Goal: Task Accomplishment & Management: Use online tool/utility

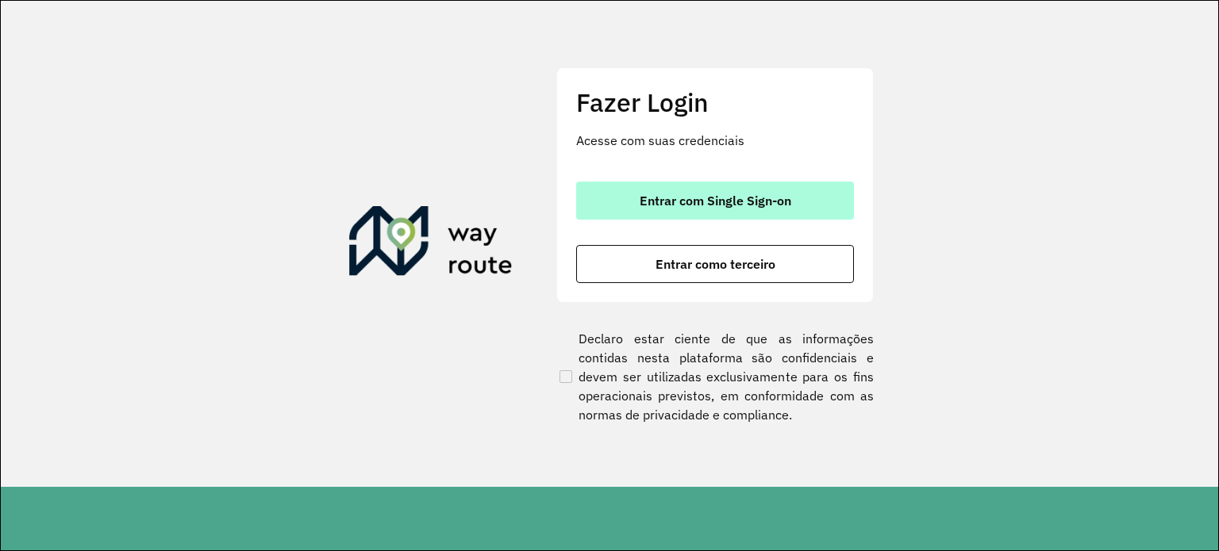
click at [684, 199] on span "Entrar com Single Sign-on" at bounding box center [716, 200] width 152 height 13
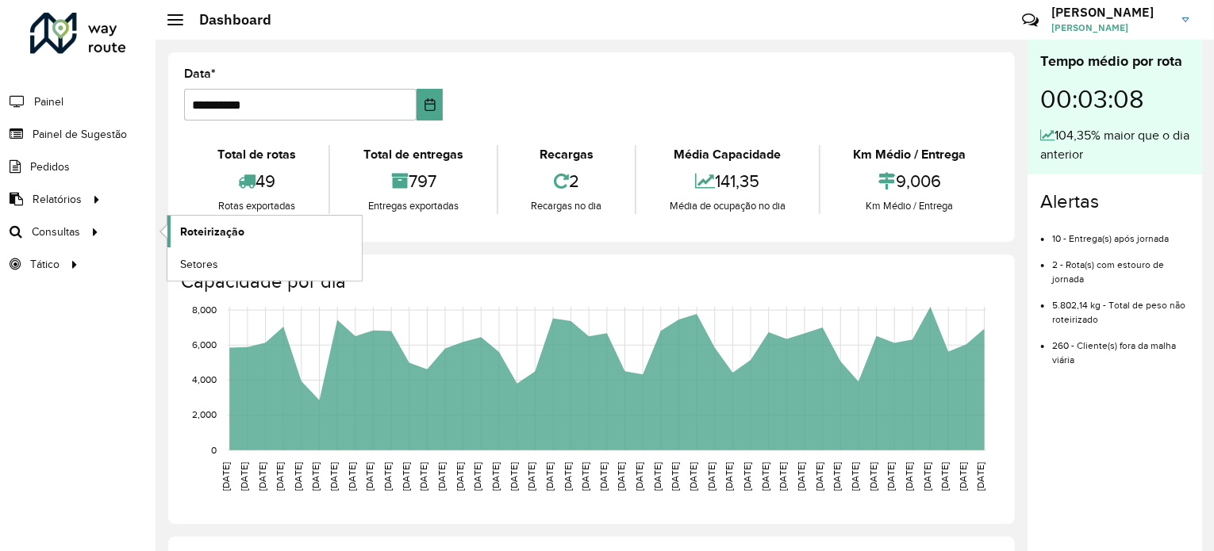
click at [209, 229] on span "Roteirização" at bounding box center [212, 232] width 64 height 17
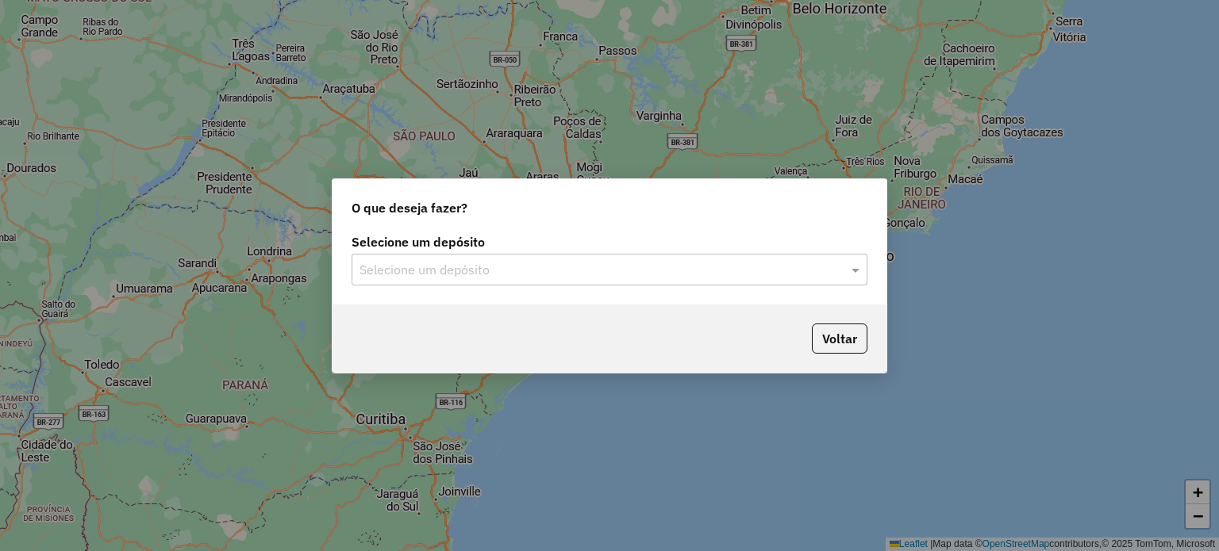
click at [662, 269] on input "text" at bounding box center [593, 270] width 468 height 19
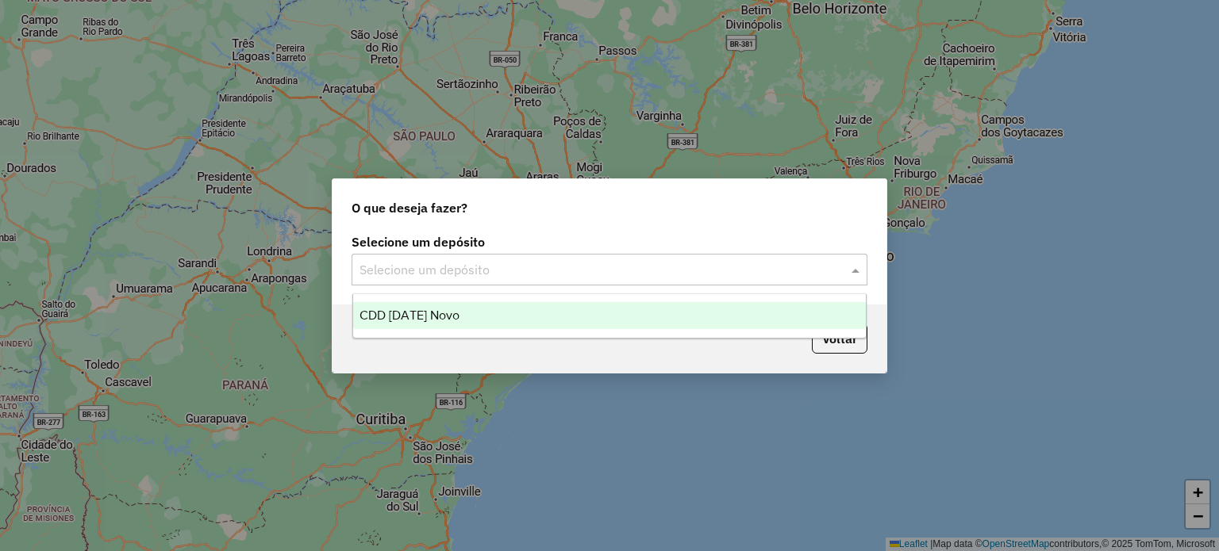
click at [567, 313] on div "CDD [DATE] Novo" at bounding box center [609, 315] width 513 height 27
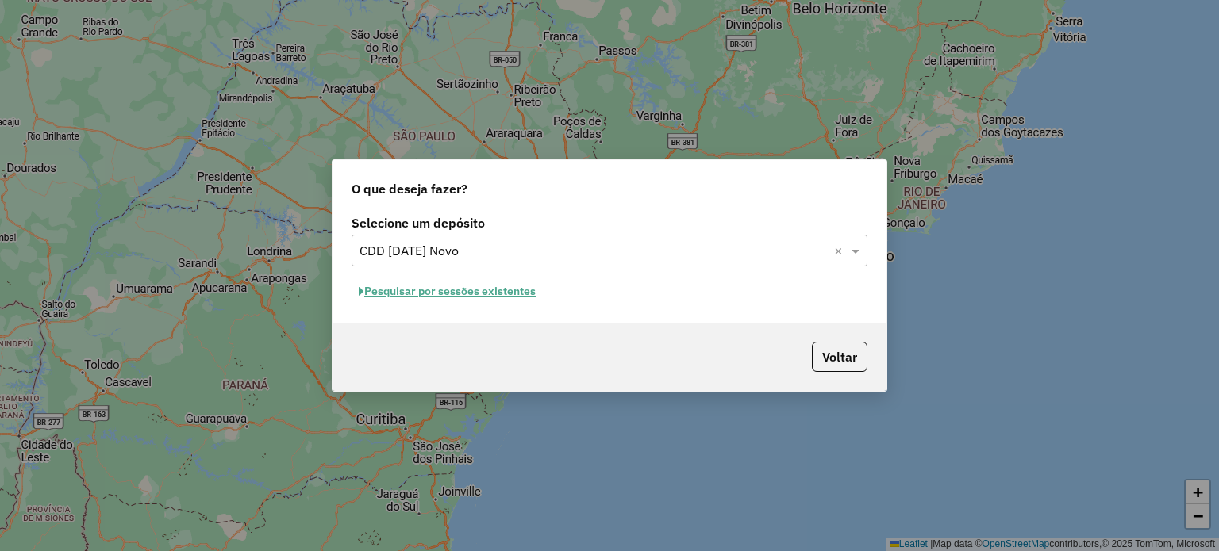
click at [398, 291] on button "Pesquisar por sessões existentes" at bounding box center [447, 291] width 191 height 25
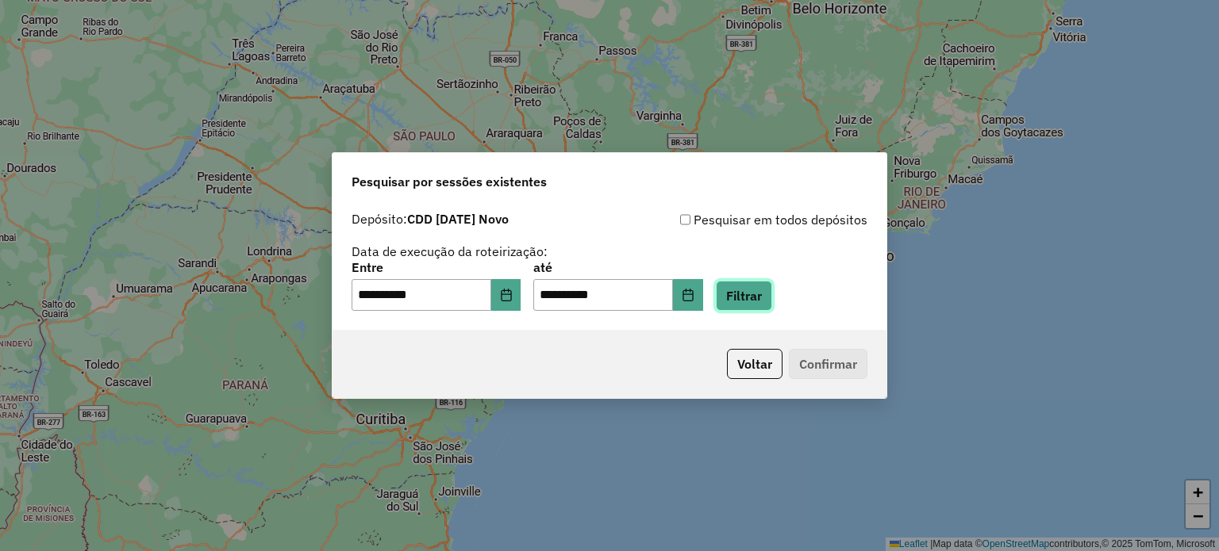
click at [772, 296] on button "Filtrar" at bounding box center [744, 296] width 56 height 30
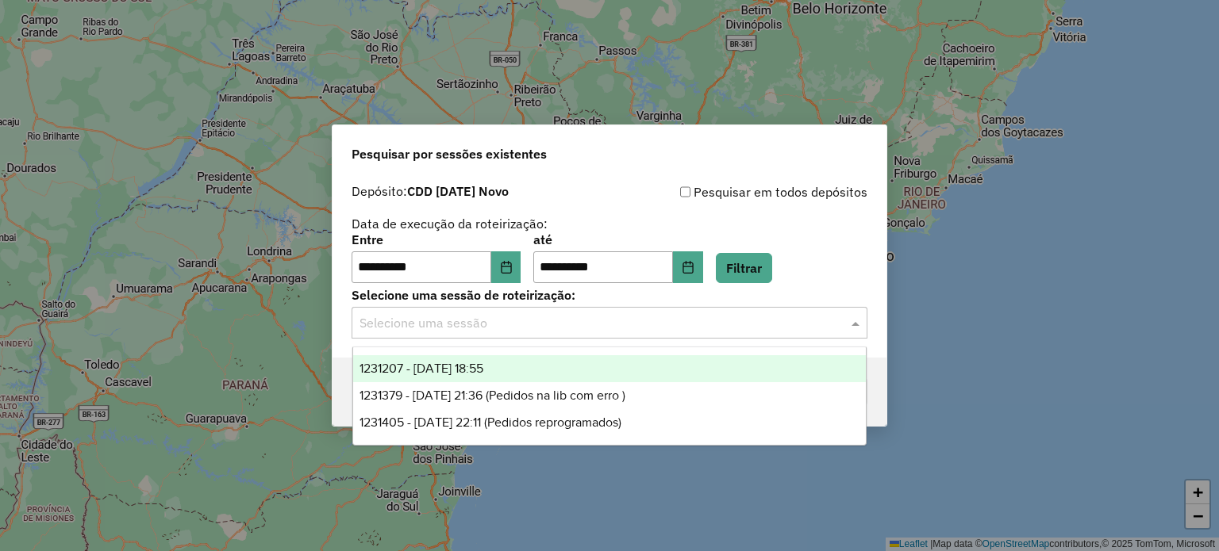
click at [583, 320] on input "text" at bounding box center [593, 323] width 468 height 19
click at [471, 367] on span "1231207 - 19/08/2025 18:55" at bounding box center [421, 368] width 124 height 13
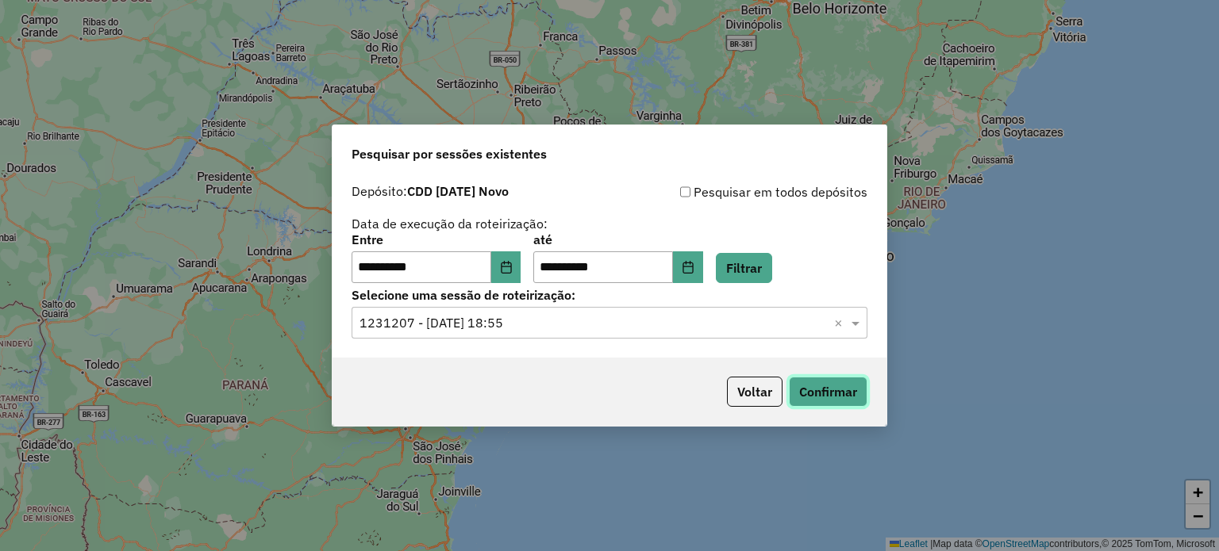
click at [860, 393] on button "Confirmar" at bounding box center [828, 392] width 79 height 30
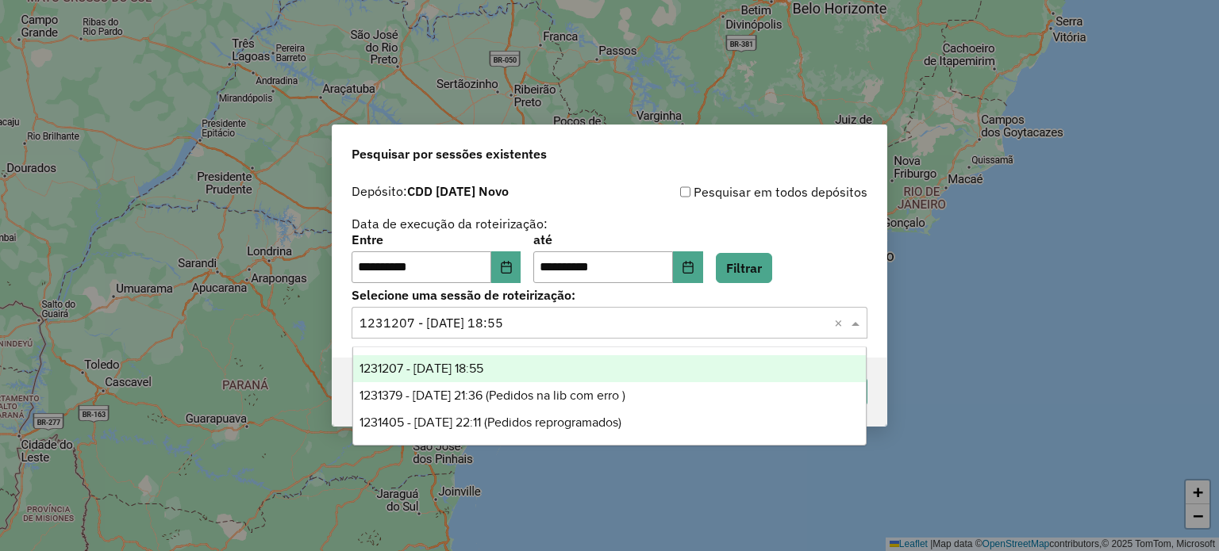
click at [860, 327] on span at bounding box center [857, 322] width 20 height 19
click at [759, 274] on button "Filtrar" at bounding box center [744, 268] width 56 height 30
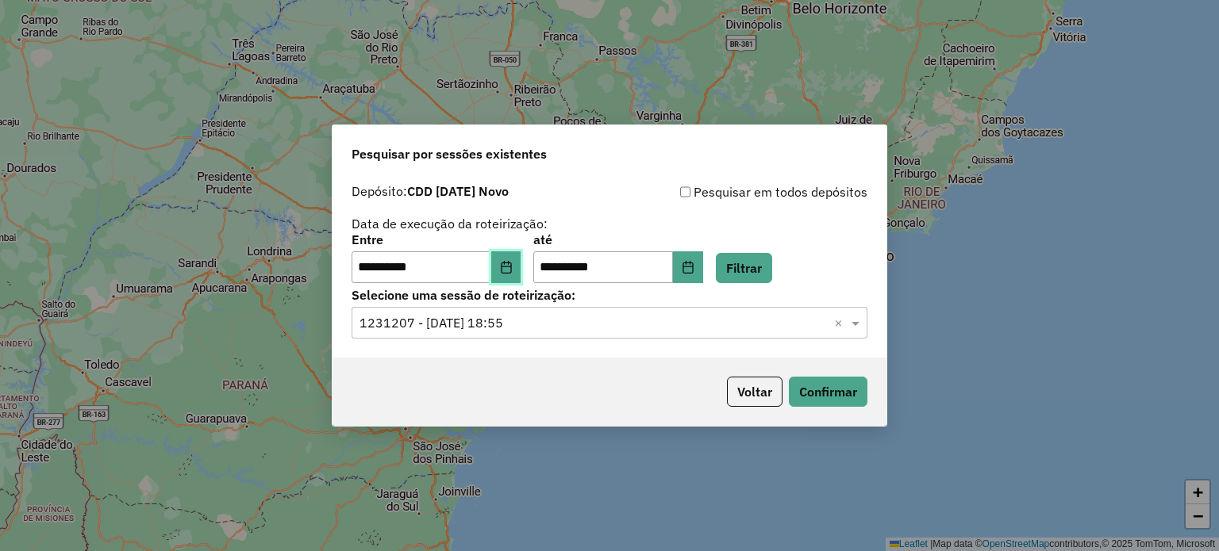
click at [513, 264] on icon "Choose Date" at bounding box center [506, 267] width 13 height 13
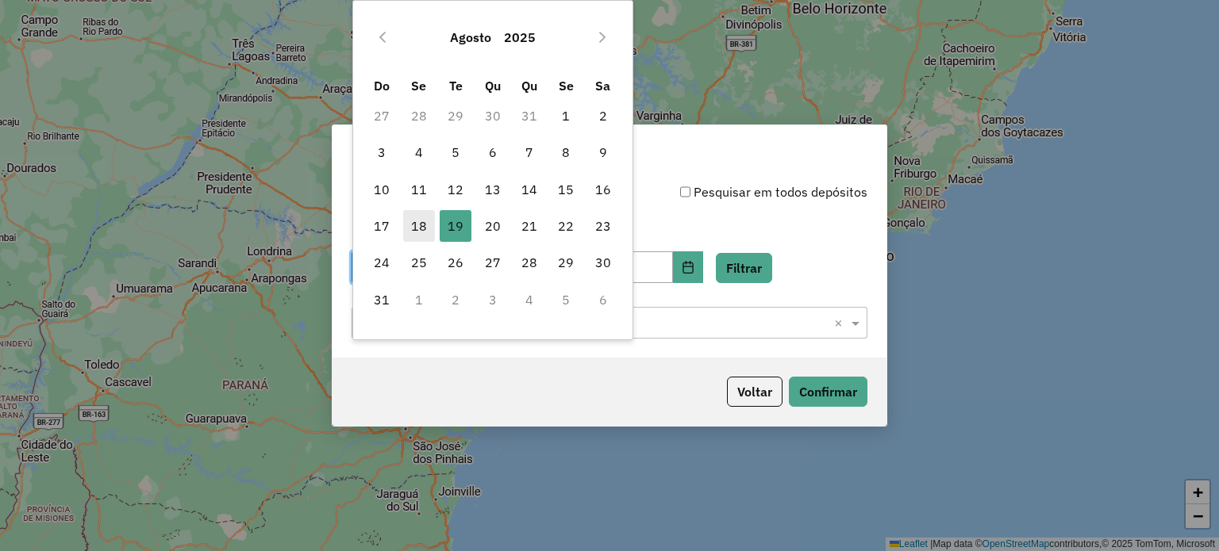
click at [418, 221] on span "18" at bounding box center [419, 226] width 32 height 32
type input "**********"
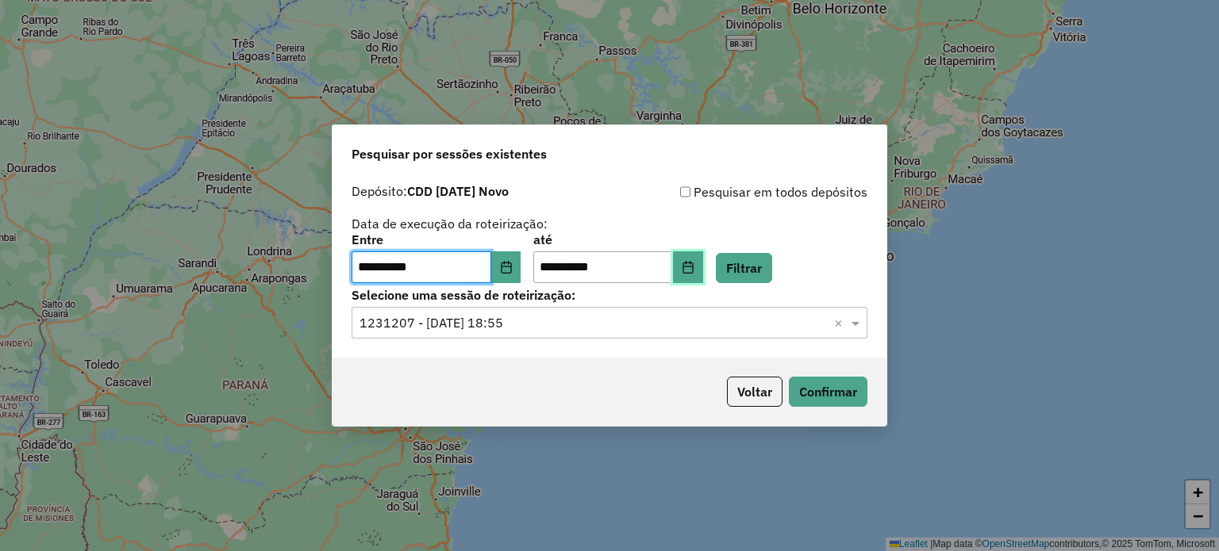
click at [694, 267] on icon "Choose Date" at bounding box center [688, 267] width 13 height 13
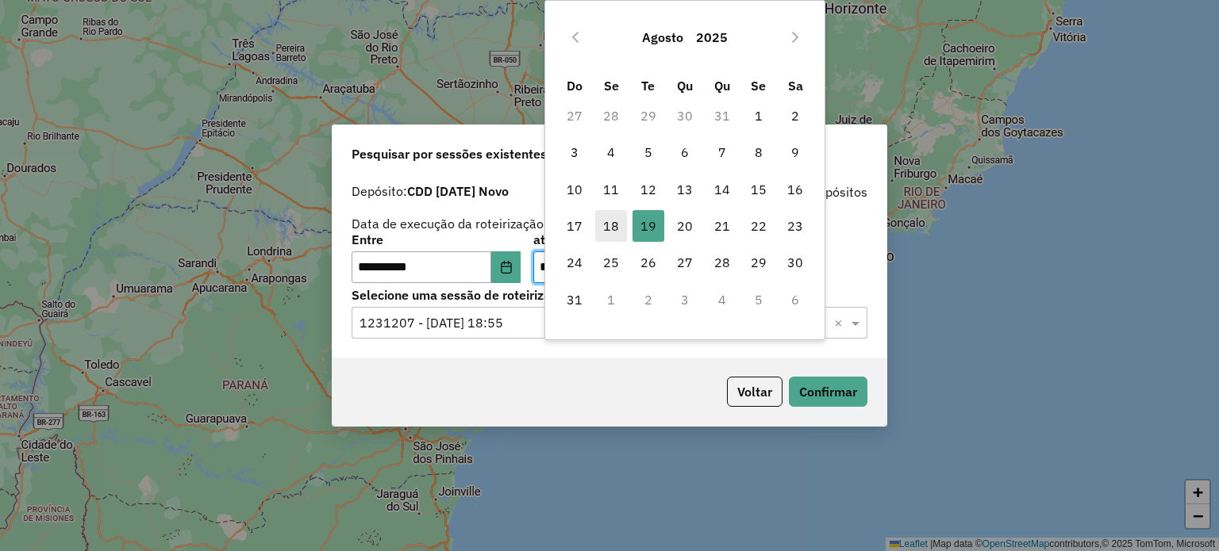
click at [618, 225] on span "18" at bounding box center [611, 226] width 32 height 32
type input "**********"
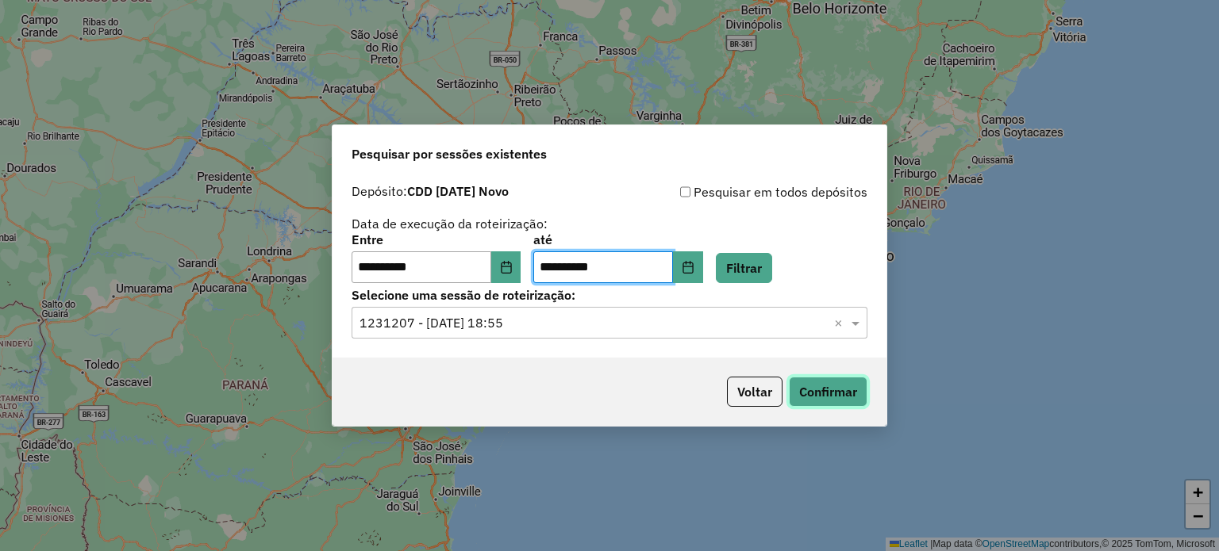
click at [824, 386] on button "Confirmar" at bounding box center [828, 392] width 79 height 30
click at [772, 266] on button "Filtrar" at bounding box center [744, 268] width 56 height 30
click at [855, 322] on span at bounding box center [857, 322] width 20 height 19
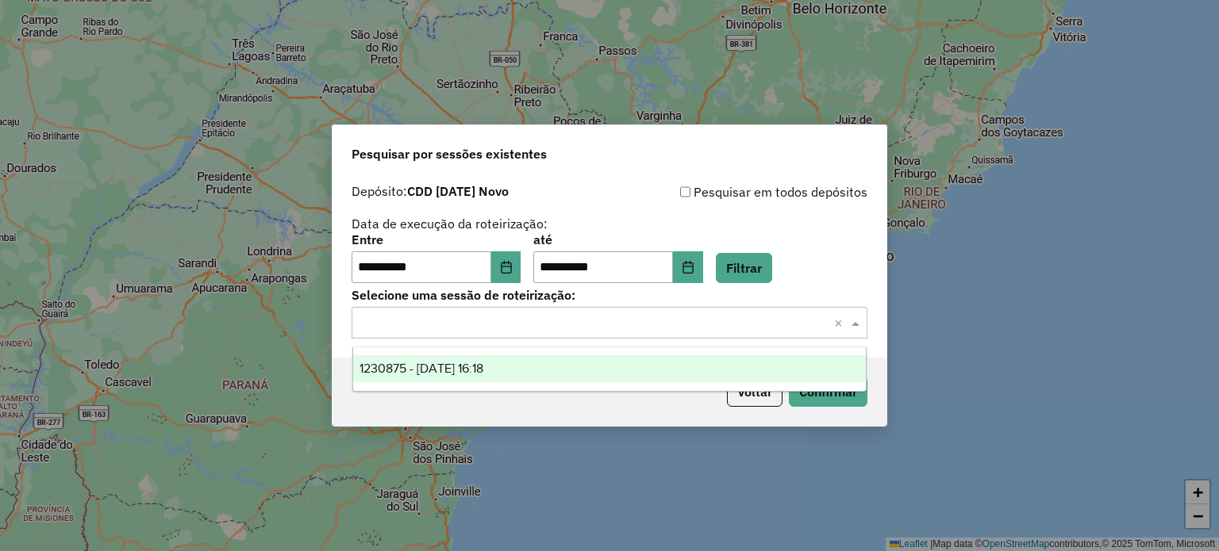
click at [855, 321] on span at bounding box center [857, 322] width 20 height 19
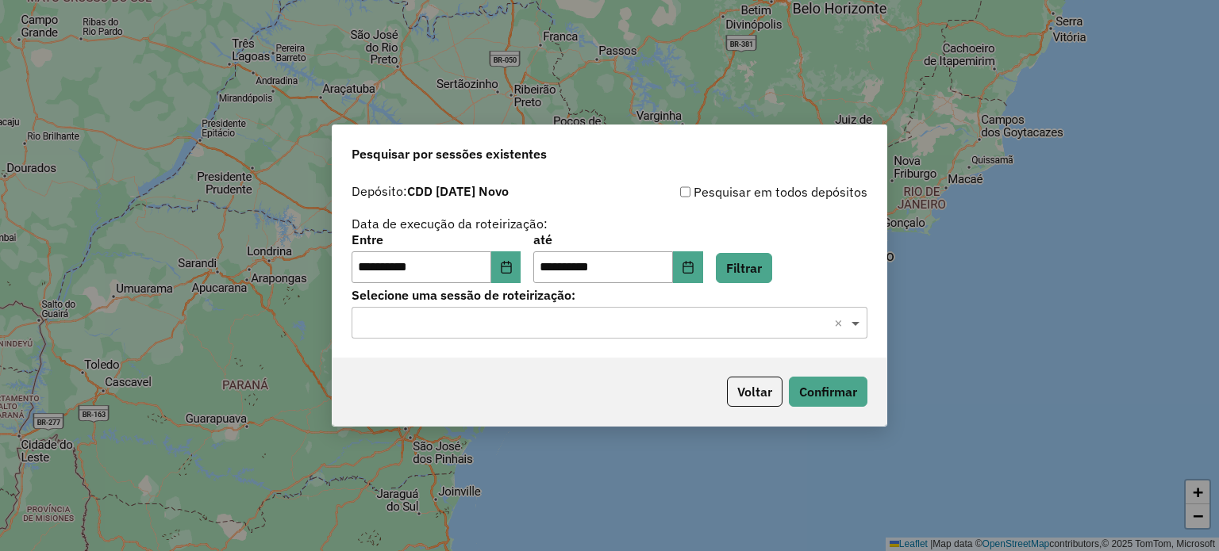
click at [856, 329] on span at bounding box center [857, 322] width 20 height 19
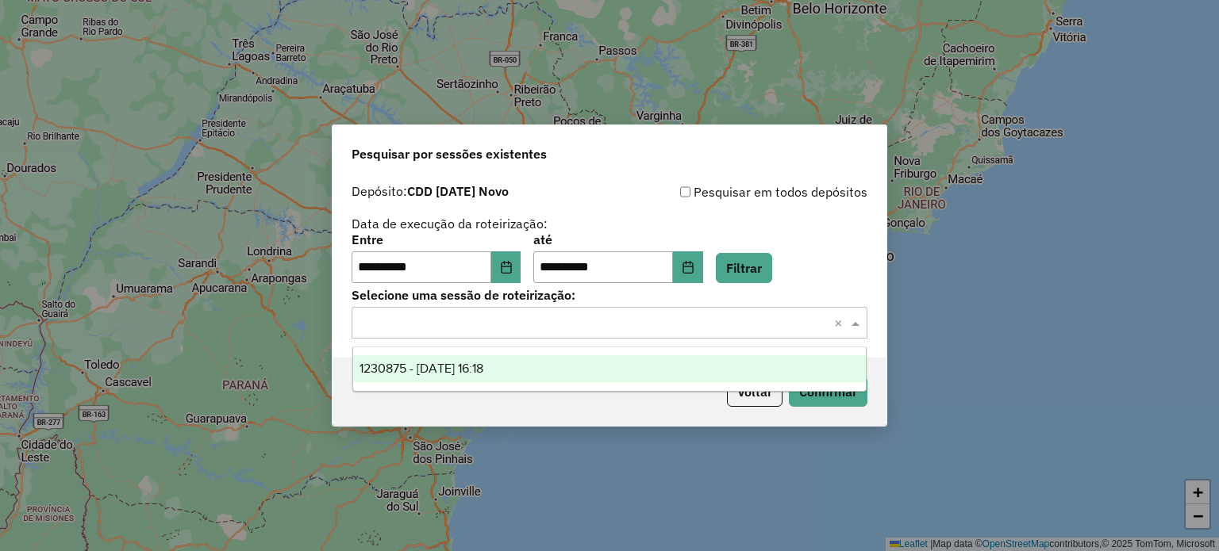
click at [483, 371] on span "1230875 - 18/08/2025 16:18" at bounding box center [421, 368] width 124 height 13
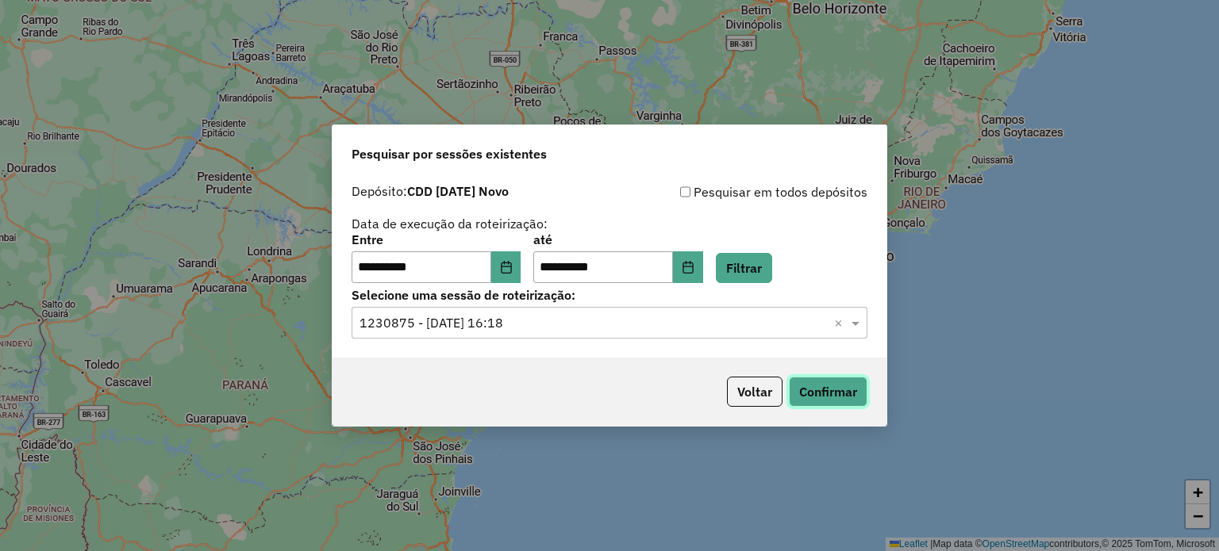
click at [832, 386] on button "Confirmar" at bounding box center [828, 392] width 79 height 30
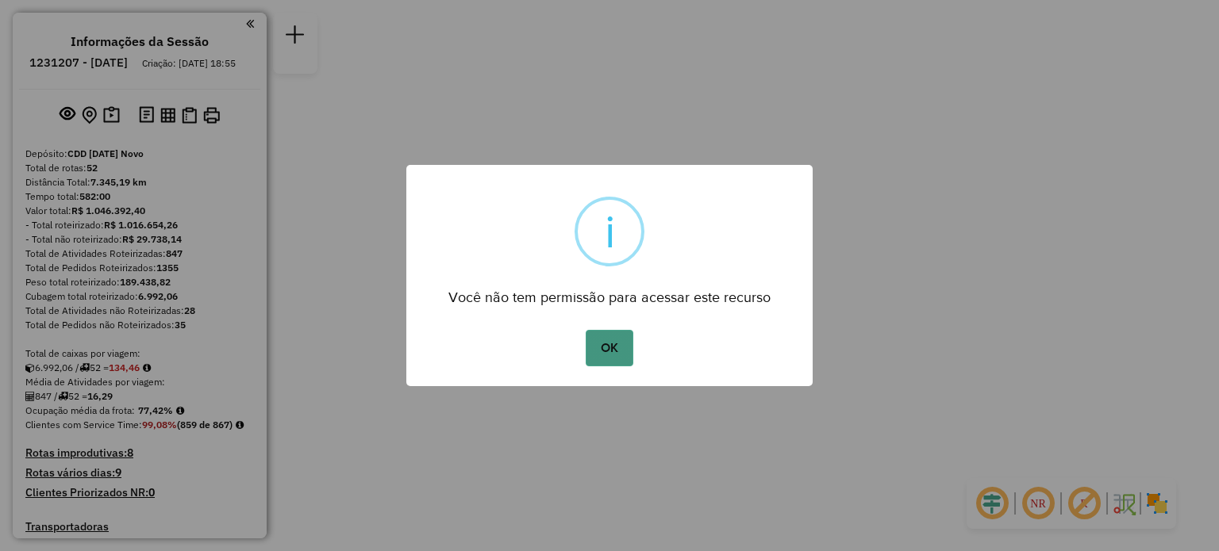
click at [602, 343] on button "OK" at bounding box center [609, 348] width 47 height 37
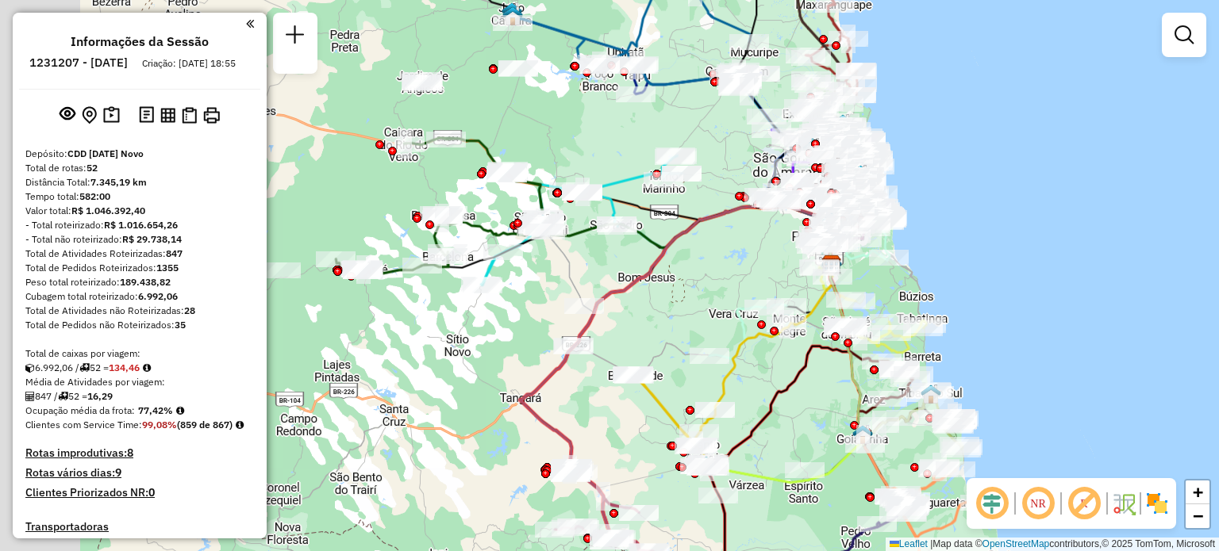
drag, startPoint x: 486, startPoint y: 297, endPoint x: 718, endPoint y: 283, distance: 232.9
click at [718, 283] on div "Janela de atendimento Grade de atendimento Capacidade Transportadoras Veículos …" at bounding box center [609, 275] width 1219 height 551
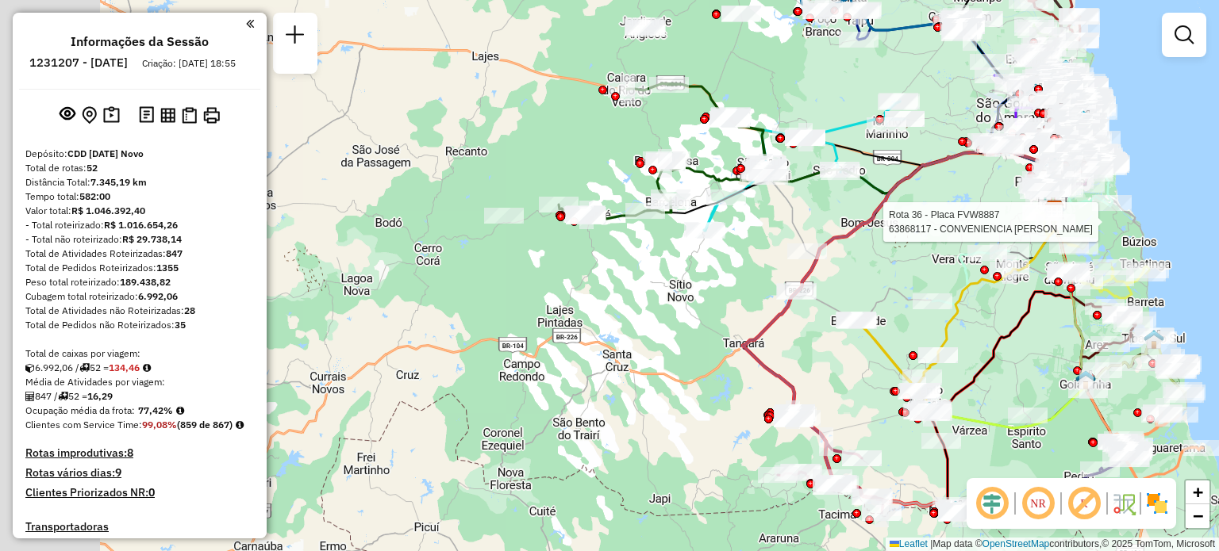
drag, startPoint x: 485, startPoint y: 344, endPoint x: 735, endPoint y: 271, distance: 260.4
click at [751, 257] on div "Rota 36 - Placa FVW8887 63868117 - CONVENIENCIA JJ SILV Janela de atendimento G…" at bounding box center [609, 275] width 1219 height 551
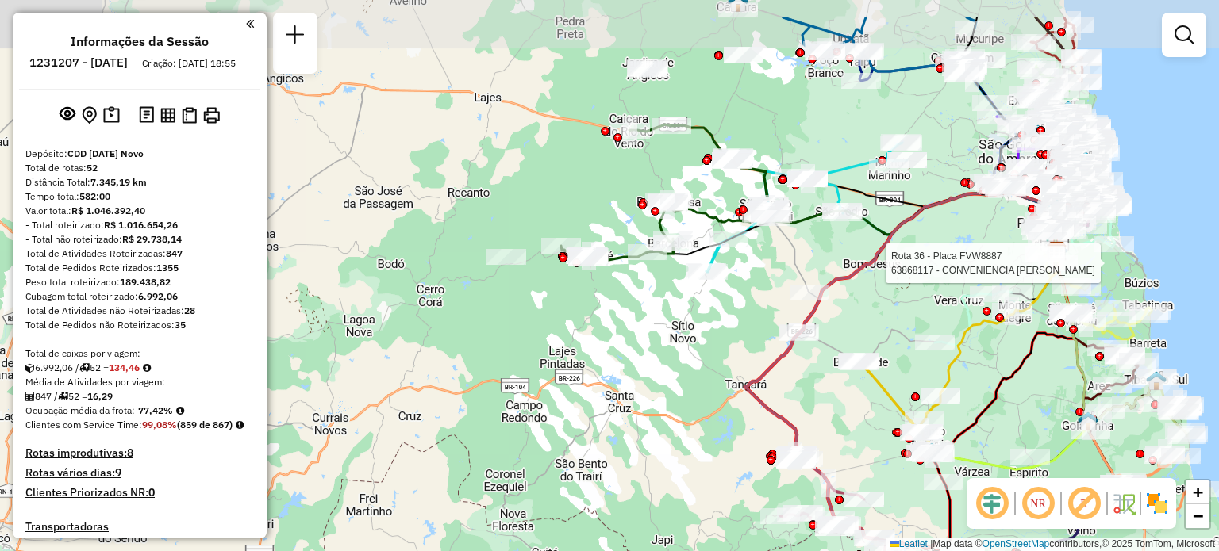
drag, startPoint x: 741, startPoint y: 244, endPoint x: 737, endPoint y: 310, distance: 66.8
click at [745, 316] on div "Rota 36 - Placa FVW8887 63868117 - CONVENIENCIA JJ SILV Janela de atendimento G…" at bounding box center [609, 275] width 1219 height 551
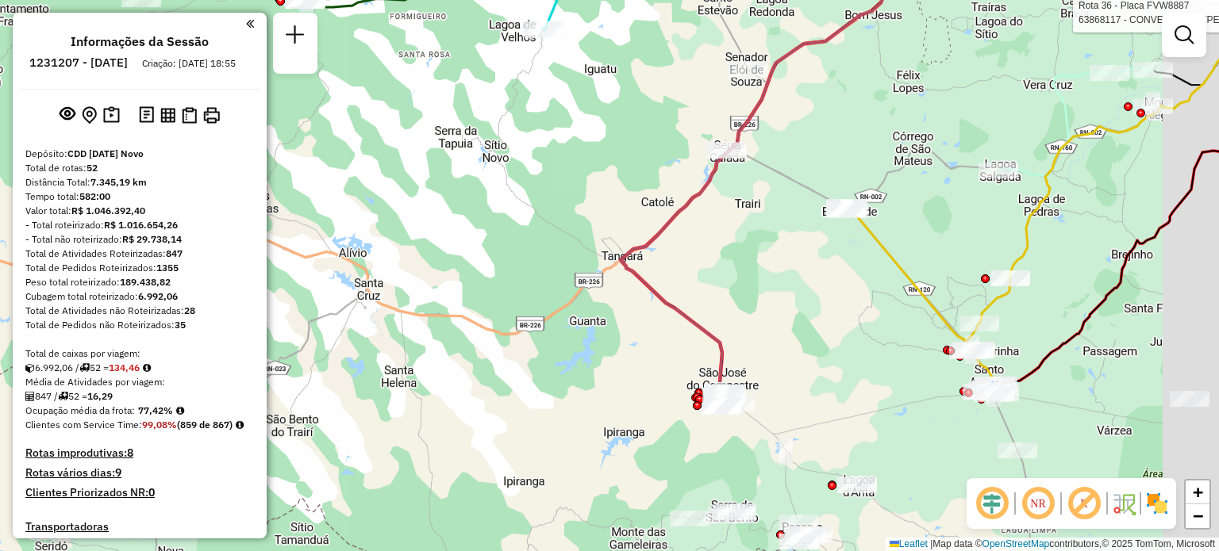
drag, startPoint x: 614, startPoint y: 424, endPoint x: 524, endPoint y: 211, distance: 231.1
click at [525, 209] on div "Rota 36 - Placa FVW8887 63868117 - CONVENIENCIA JJ SILV Janela de atendimento G…" at bounding box center [609, 275] width 1219 height 551
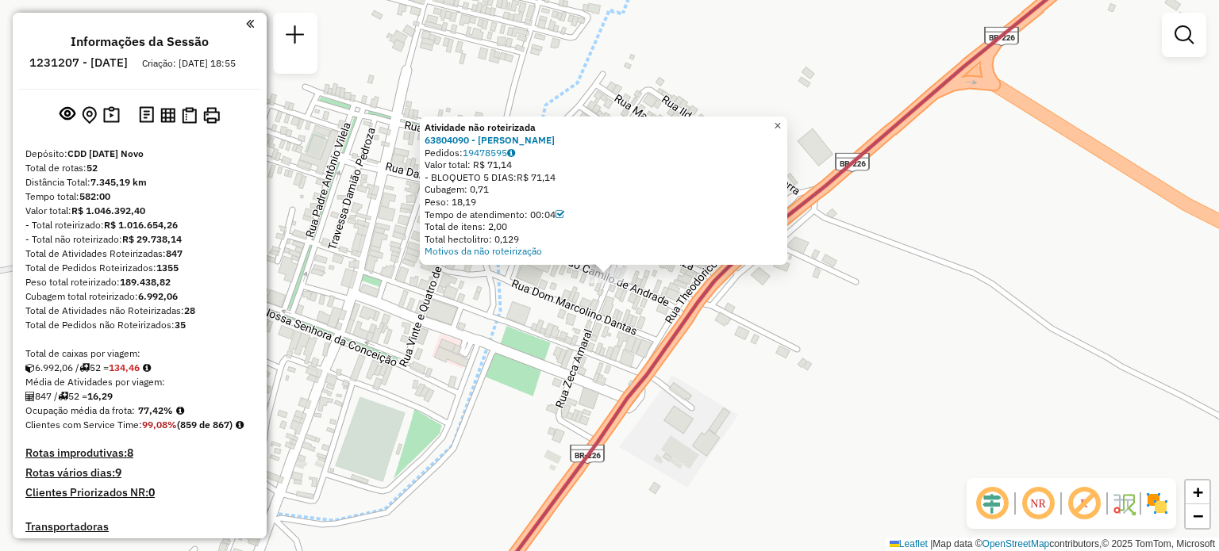
click at [781, 125] on span "×" at bounding box center [777, 125] width 7 height 13
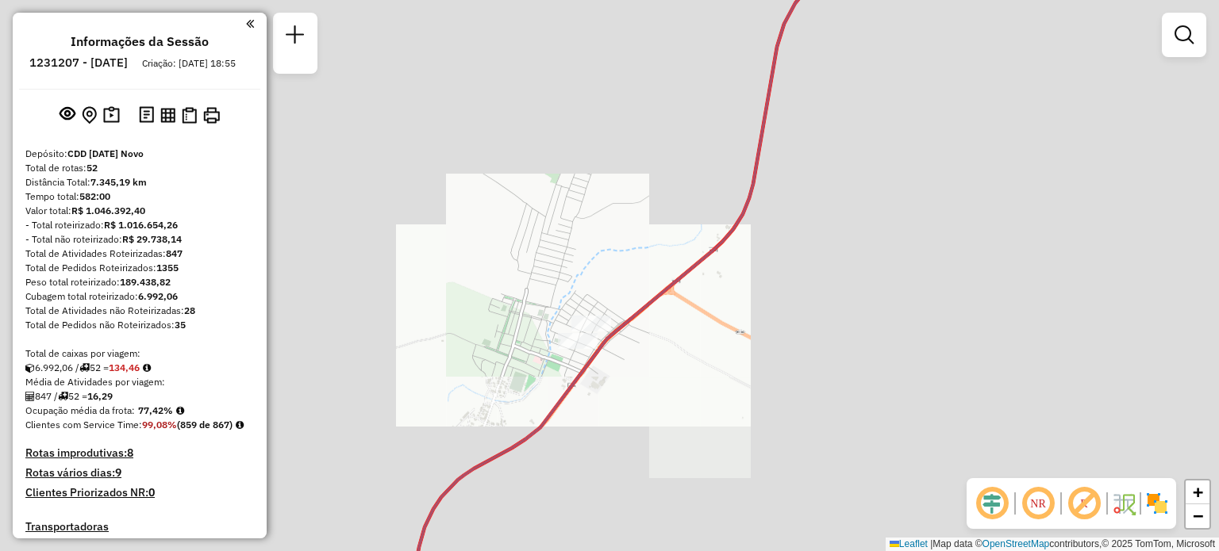
drag, startPoint x: 565, startPoint y: 385, endPoint x: 701, endPoint y: 190, distance: 238.2
click at [697, 192] on icon at bounding box center [637, 259] width 452 height 662
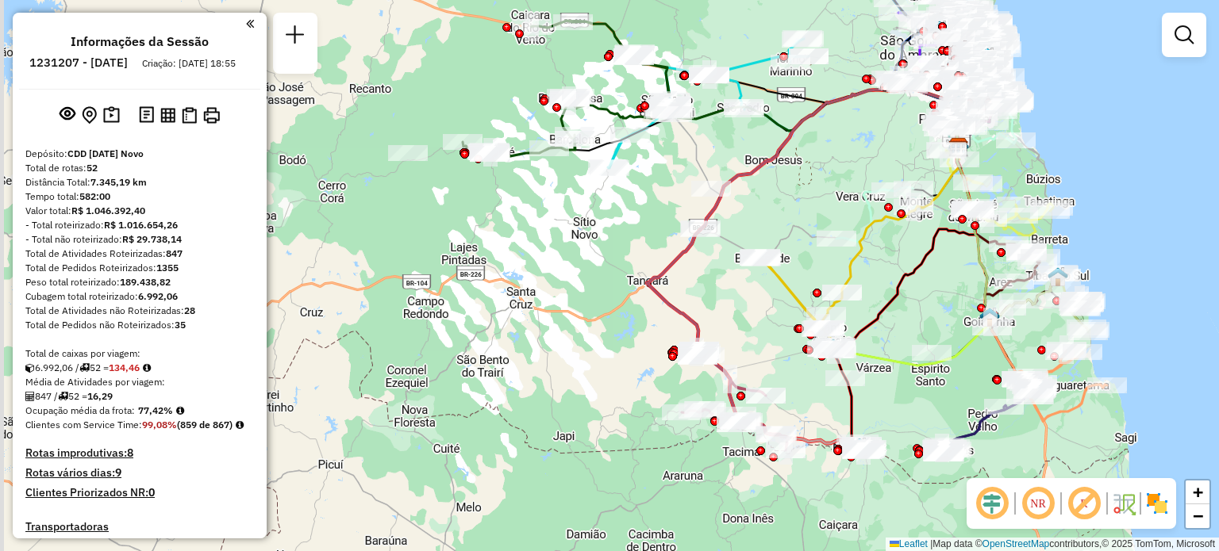
drag, startPoint x: 656, startPoint y: 397, endPoint x: 713, endPoint y: 339, distance: 80.8
click at [720, 270] on div "Janela de atendimento Grade de atendimento Capacidade Transportadoras Veículos …" at bounding box center [609, 275] width 1219 height 551
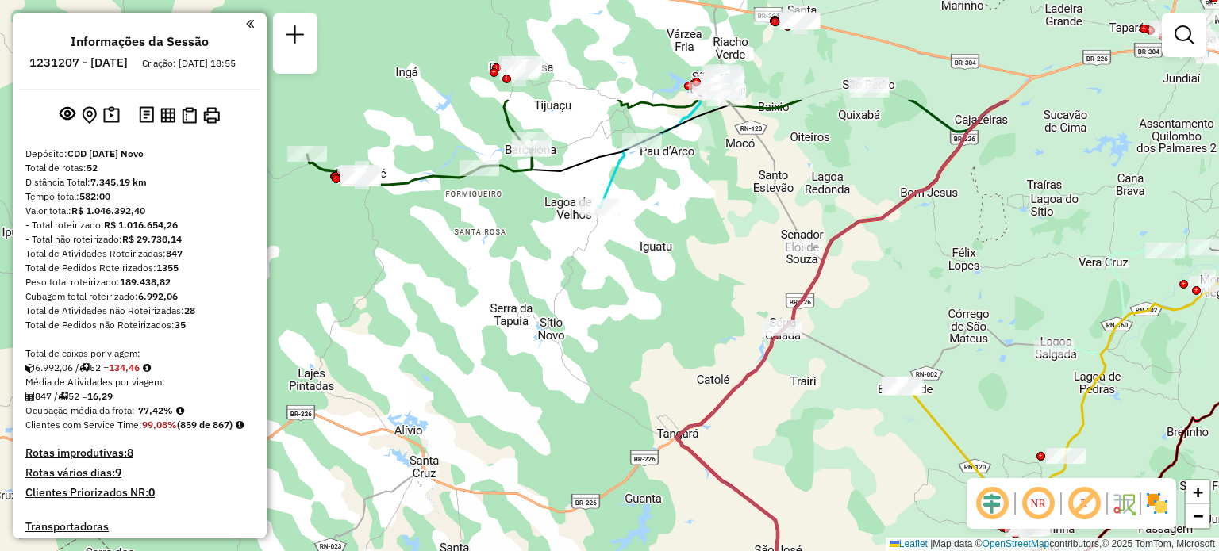
drag, startPoint x: 698, startPoint y: 267, endPoint x: 774, endPoint y: 443, distance: 190.9
click at [777, 435] on div "Janela de atendimento Grade de atendimento Capacidade Transportadoras Veículos …" at bounding box center [609, 275] width 1219 height 551
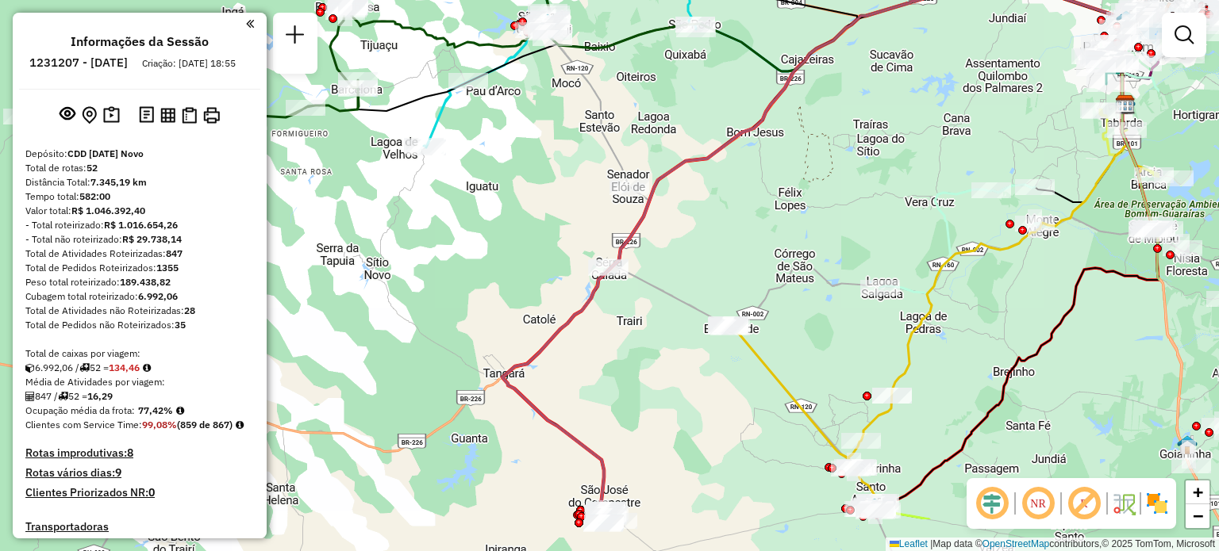
drag, startPoint x: 986, startPoint y: 310, endPoint x: 804, endPoint y: 223, distance: 202.3
click at [805, 223] on div "Janela de atendimento Grade de atendimento Capacidade Transportadoras Veículos …" at bounding box center [609, 275] width 1219 height 551
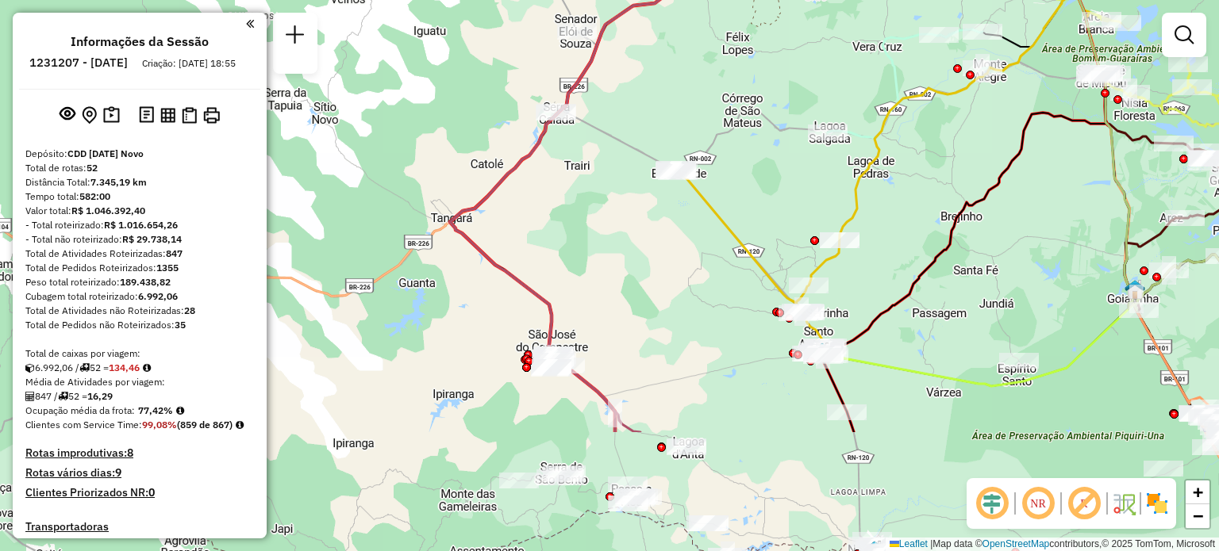
drag, startPoint x: 771, startPoint y: 348, endPoint x: 751, endPoint y: 183, distance: 166.2
click at [797, 118] on div "Janela de atendimento Grade de atendimento Capacidade Transportadoras Veículos …" at bounding box center [609, 275] width 1219 height 551
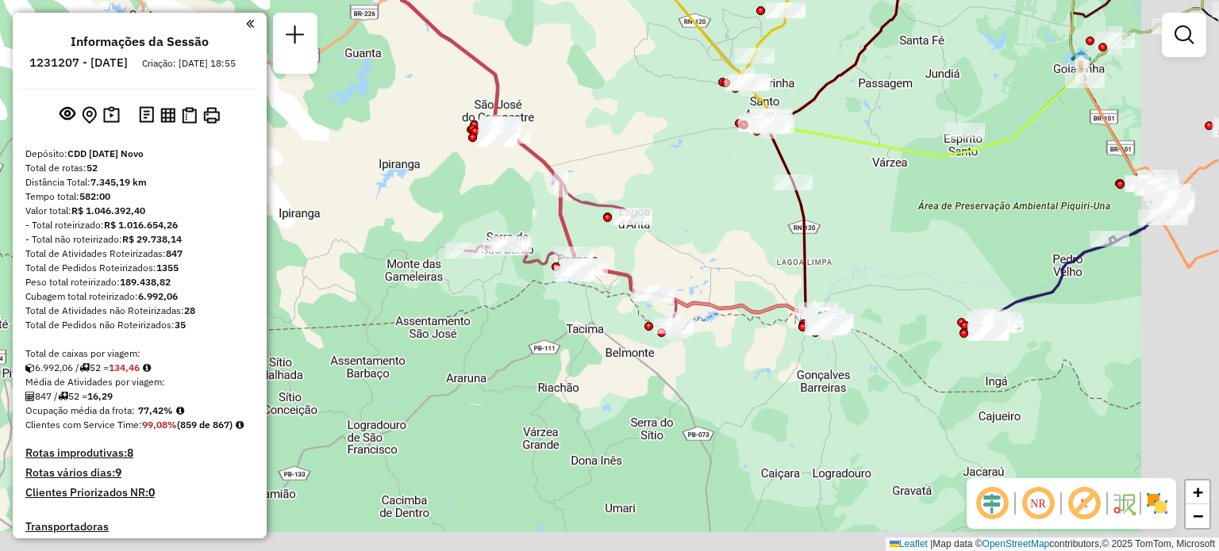
drag, startPoint x: 876, startPoint y: 488, endPoint x: 621, endPoint y: 301, distance: 316.8
click at [647, 313] on div "Janela de atendimento Grade de atendimento Capacidade Transportadoras Veículos …" at bounding box center [609, 275] width 1219 height 551
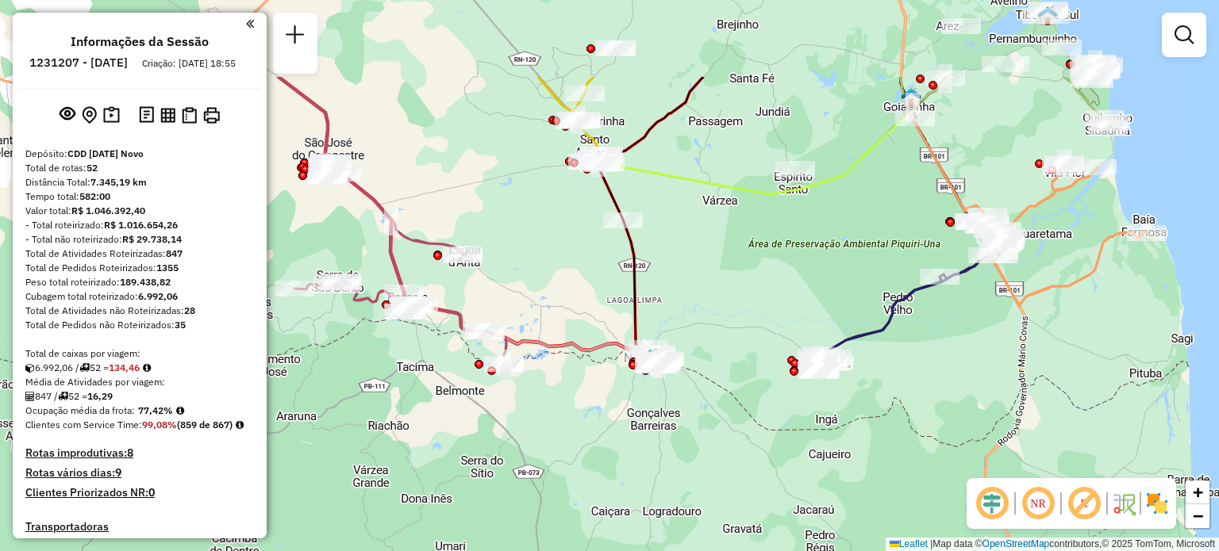
drag, startPoint x: 920, startPoint y: 209, endPoint x: 1099, endPoint y: 365, distance: 237.3
click at [1003, 342] on div "Janela de atendimento Grade de atendimento Capacidade Transportadoras Veículos …" at bounding box center [609, 275] width 1219 height 551
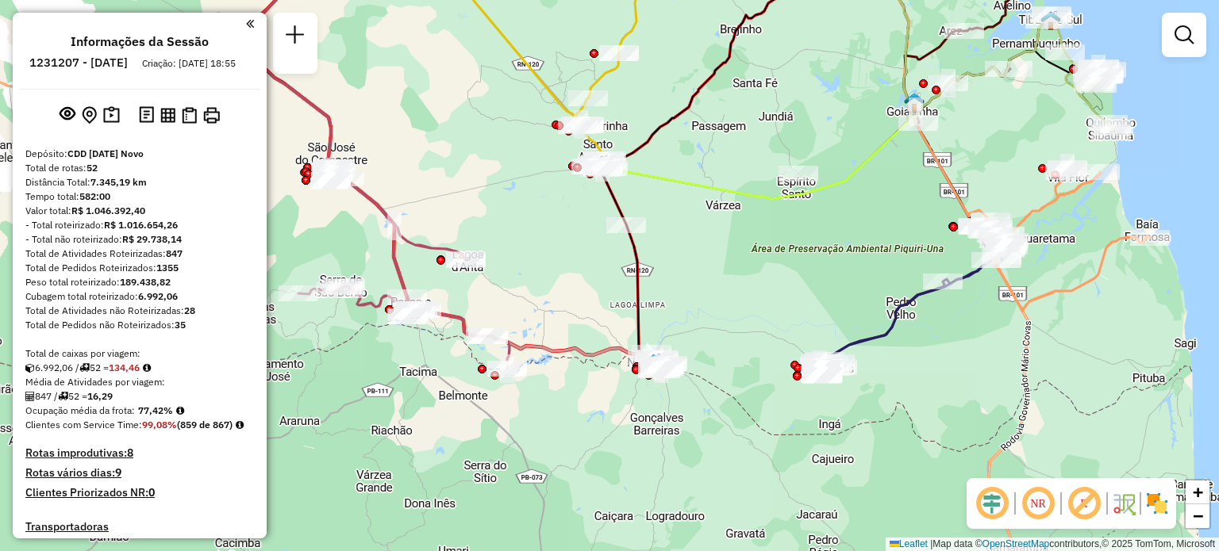
drag, startPoint x: 465, startPoint y: 136, endPoint x: 732, endPoint y: 287, distance: 306.7
click at [728, 291] on div "Janela de atendimento Grade de atendimento Capacidade Transportadoras Veículos …" at bounding box center [609, 275] width 1219 height 551
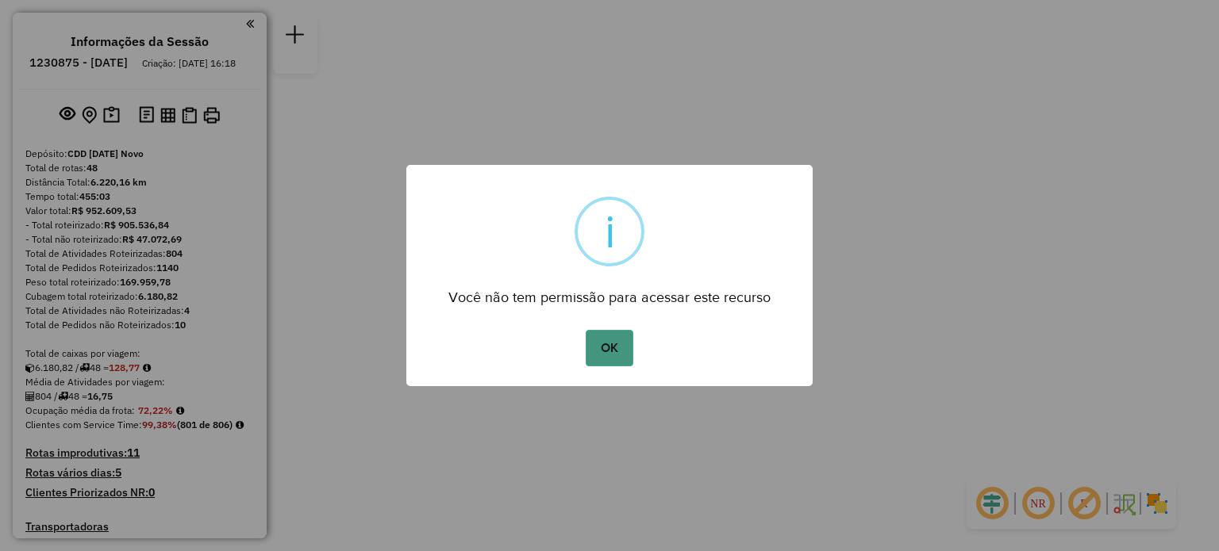
click at [609, 350] on button "OK" at bounding box center [609, 348] width 47 height 37
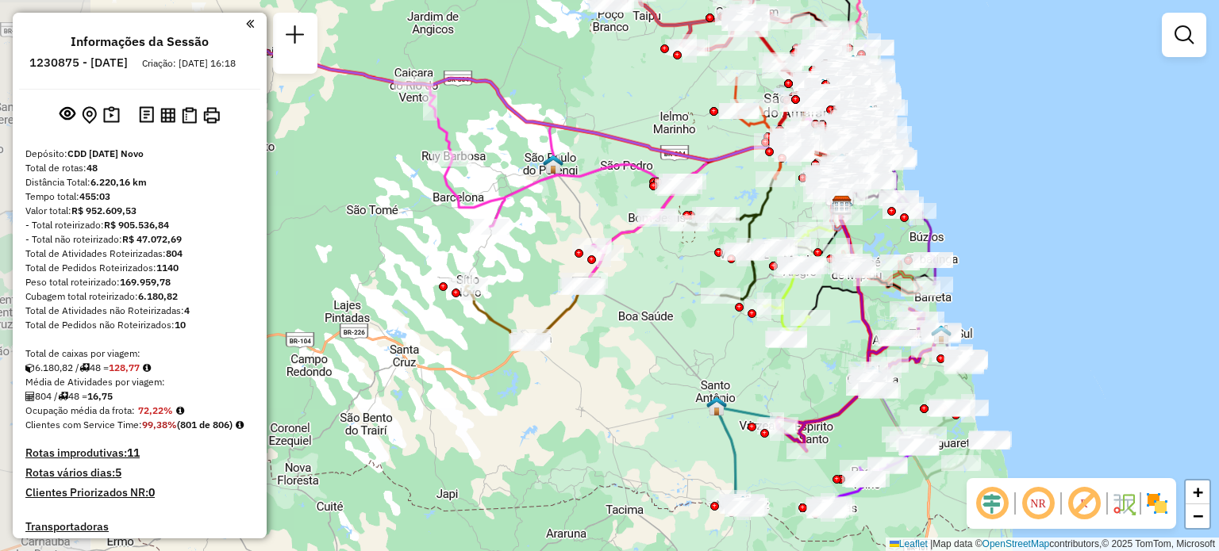
drag, startPoint x: 405, startPoint y: 423, endPoint x: 667, endPoint y: 345, distance: 273.2
click at [675, 342] on div "Janela de atendimento Grade de atendimento Capacidade Transportadoras Veículos …" at bounding box center [609, 275] width 1219 height 551
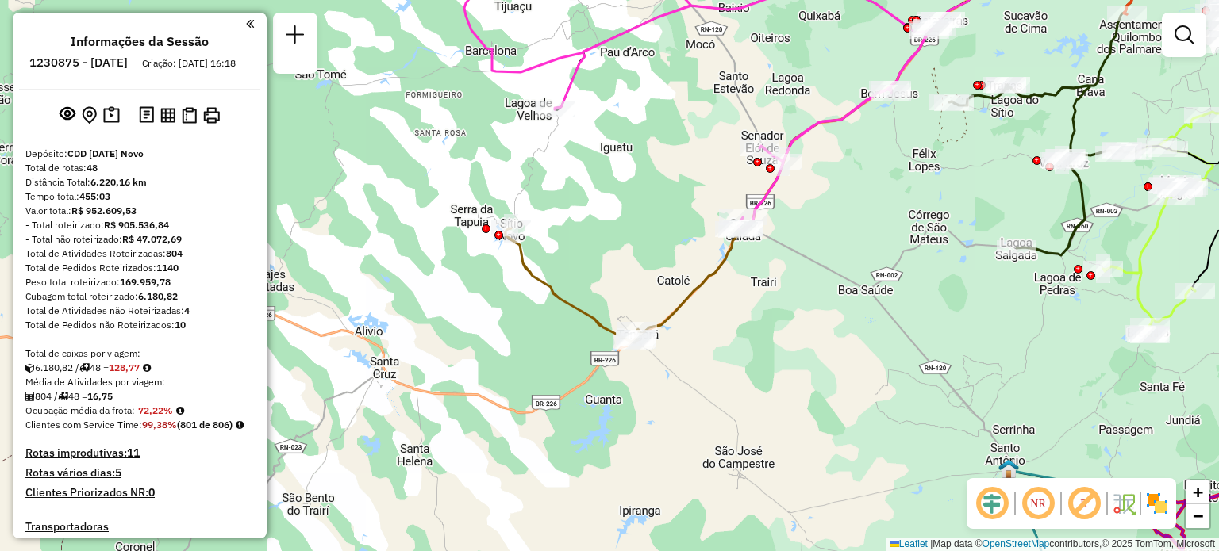
drag, startPoint x: 653, startPoint y: 288, endPoint x: 801, endPoint y: 338, distance: 156.6
click at [803, 339] on div "Janela de atendimento Grade de atendimento Capacidade Transportadoras Veículos …" at bounding box center [609, 275] width 1219 height 551
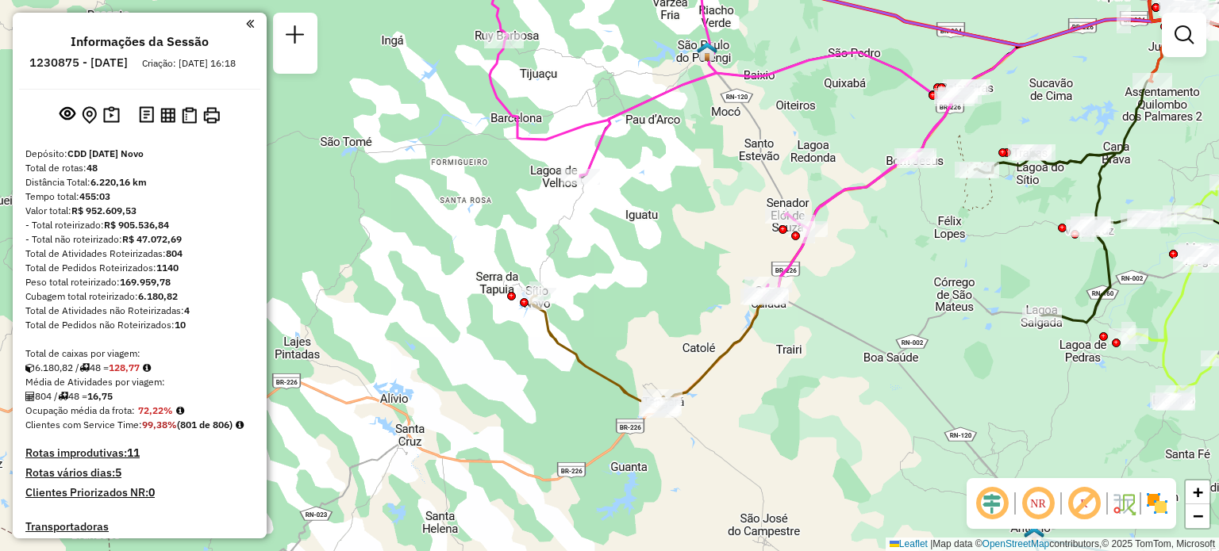
drag, startPoint x: 709, startPoint y: 254, endPoint x: 674, endPoint y: 299, distance: 56.7
click at [674, 299] on div "Janela de atendimento Grade de atendimento Capacidade Transportadoras Veículos …" at bounding box center [609, 275] width 1219 height 551
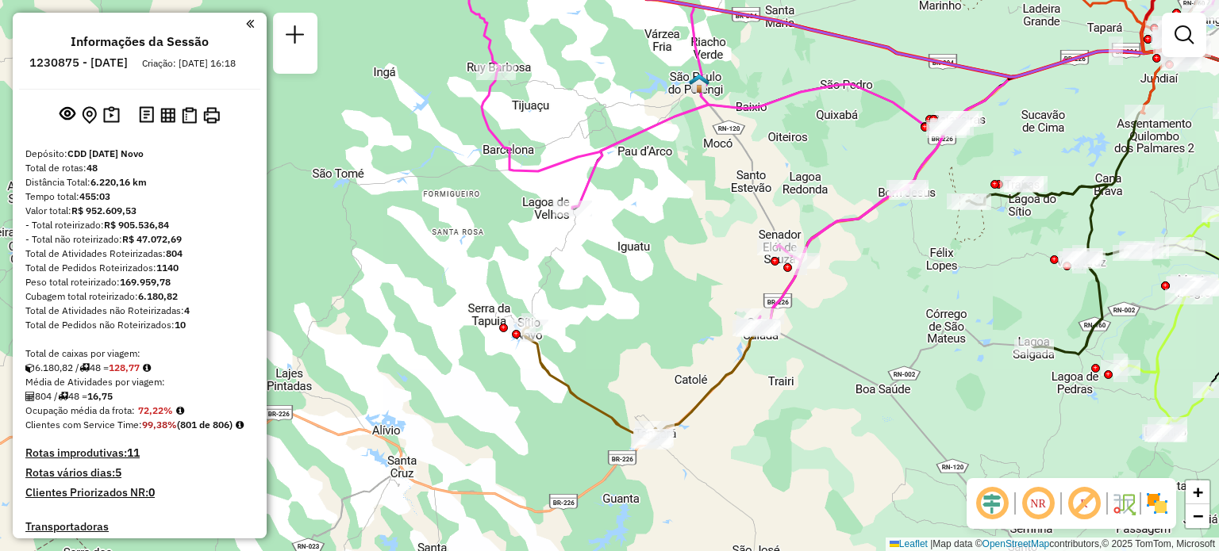
drag, startPoint x: 678, startPoint y: 279, endPoint x: 669, endPoint y: 313, distance: 35.2
click at [669, 312] on div "Janela de atendimento Grade de atendimento Capacidade Transportadoras Veículos …" at bounding box center [609, 275] width 1219 height 551
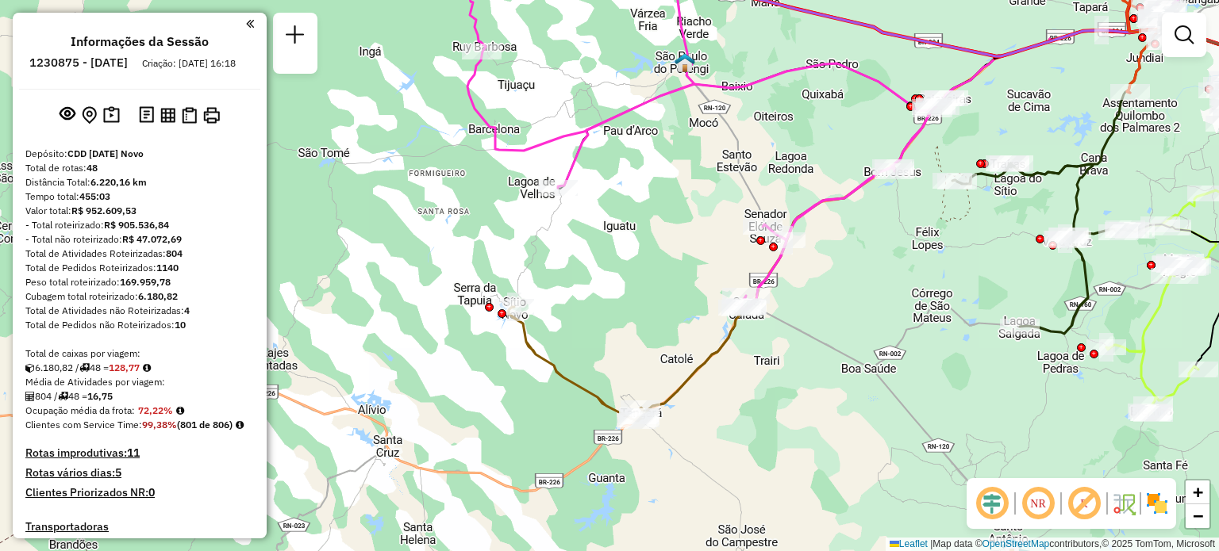
drag, startPoint x: 869, startPoint y: 309, endPoint x: 867, endPoint y: 320, distance: 10.4
click at [867, 309] on div "Janela de atendimento Grade de atendimento Capacidade Transportadoras Veículos …" at bounding box center [609, 275] width 1219 height 551
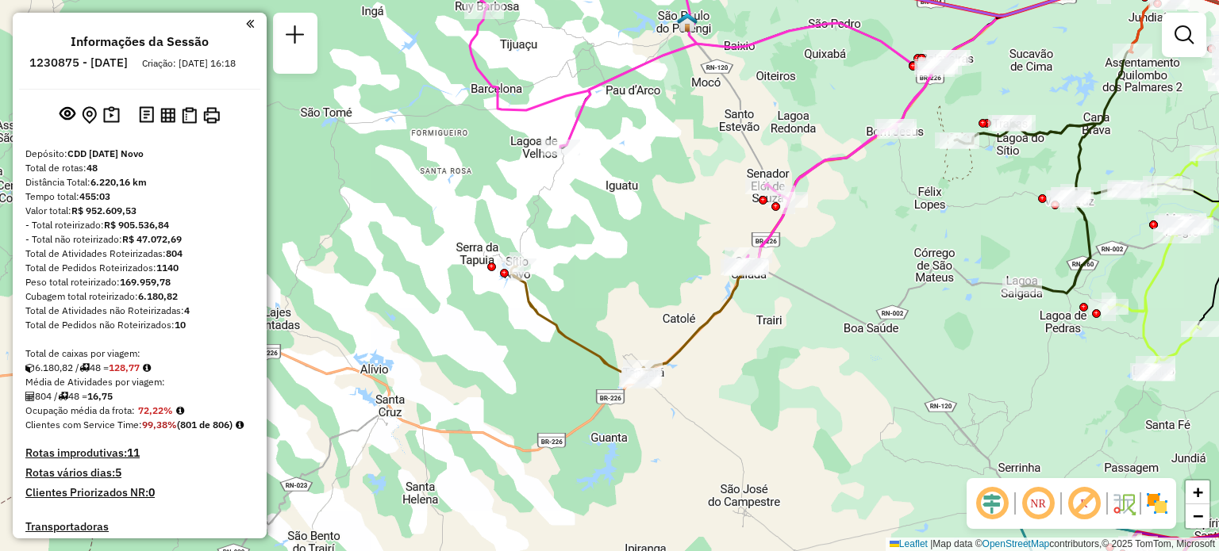
drag, startPoint x: 879, startPoint y: 296, endPoint x: 904, endPoint y: 263, distance: 41.4
click at [906, 232] on div "Janela de atendimento Grade de atendimento Capacidade Transportadoras Veículos …" at bounding box center [609, 275] width 1219 height 551
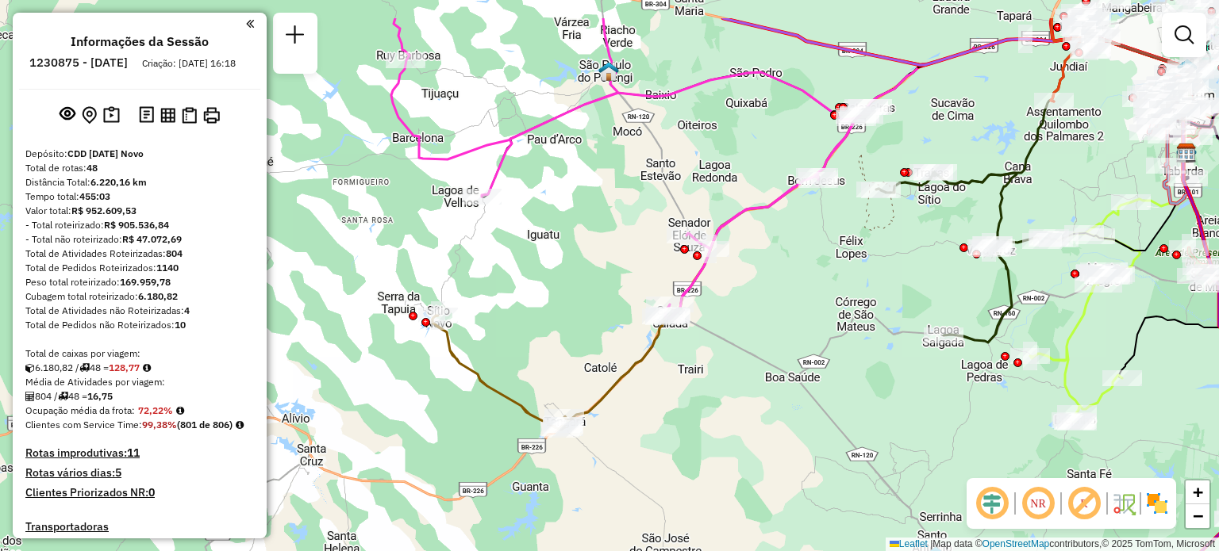
drag, startPoint x: 905, startPoint y: 286, endPoint x: 803, endPoint y: 359, distance: 125.5
click at [803, 359] on div "Janela de atendimento Grade de atendimento Capacidade Transportadoras Veículos …" at bounding box center [609, 275] width 1219 height 551
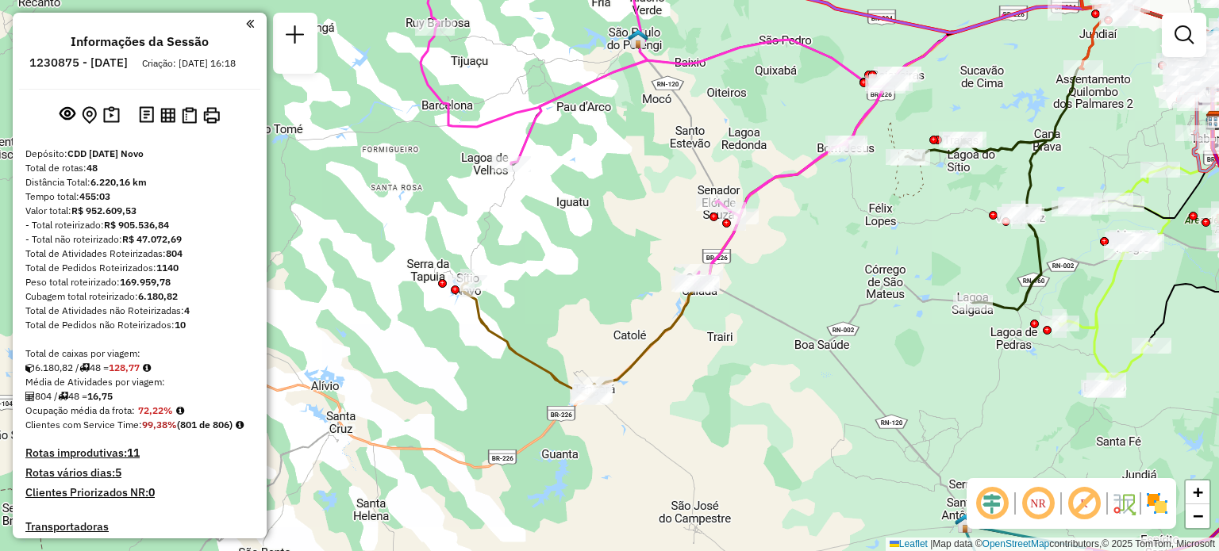
drag, startPoint x: 778, startPoint y: 317, endPoint x: 807, endPoint y: 285, distance: 43.8
click at [807, 285] on div "Janela de atendimento Grade de atendimento Capacidade Transportadoras Veículos …" at bounding box center [609, 275] width 1219 height 551
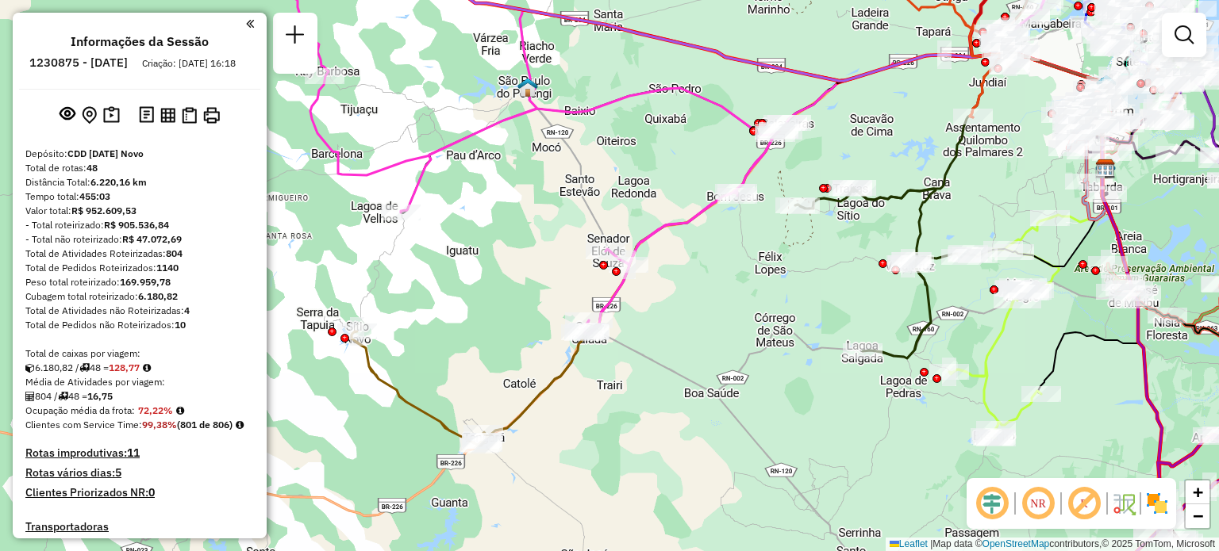
drag, startPoint x: 636, startPoint y: 198, endPoint x: 413, endPoint y: 321, distance: 255.3
click at [402, 304] on div "Janela de atendimento Grade de atendimento Capacidade Transportadoras Veículos …" at bounding box center [609, 275] width 1219 height 551
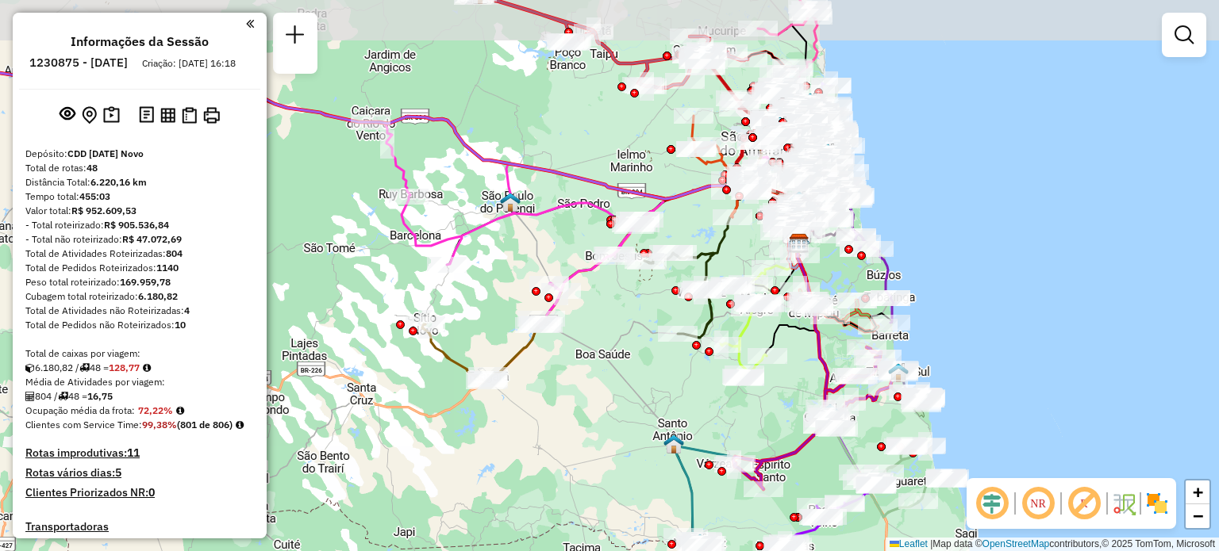
drag, startPoint x: 722, startPoint y: 354, endPoint x: 642, endPoint y: 392, distance: 88.7
click at [640, 399] on div "Janela de atendimento Grade de atendimento Capacidade Transportadoras Veículos …" at bounding box center [609, 275] width 1219 height 551
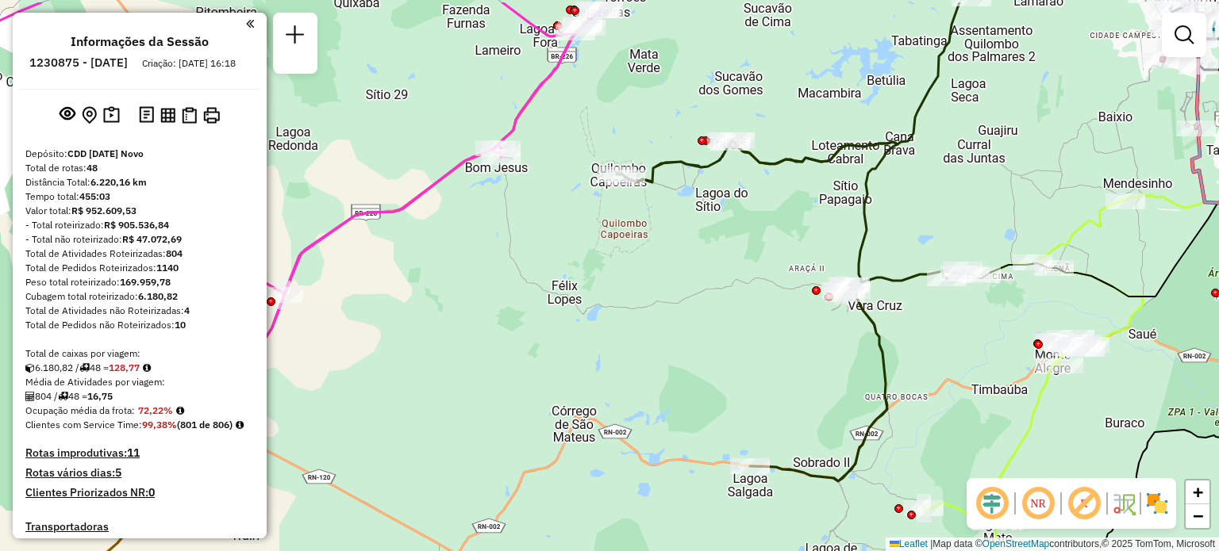
drag, startPoint x: 651, startPoint y: 288, endPoint x: 684, endPoint y: 344, distance: 65.5
click at [684, 343] on div "Janela de atendimento Grade de atendimento Capacidade Transportadoras Veículos …" at bounding box center [609, 275] width 1219 height 551
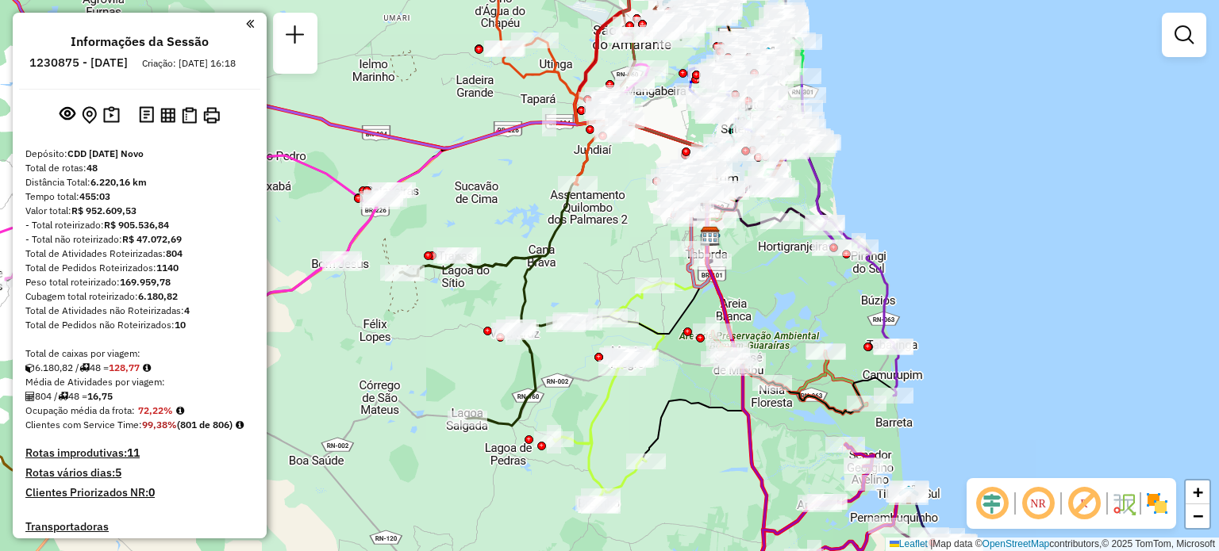
drag, startPoint x: 843, startPoint y: 279, endPoint x: 616, endPoint y: 284, distance: 227.8
click at [616, 284] on div "Janela de atendimento Grade de atendimento Capacidade Transportadoras Veículos …" at bounding box center [609, 275] width 1219 height 551
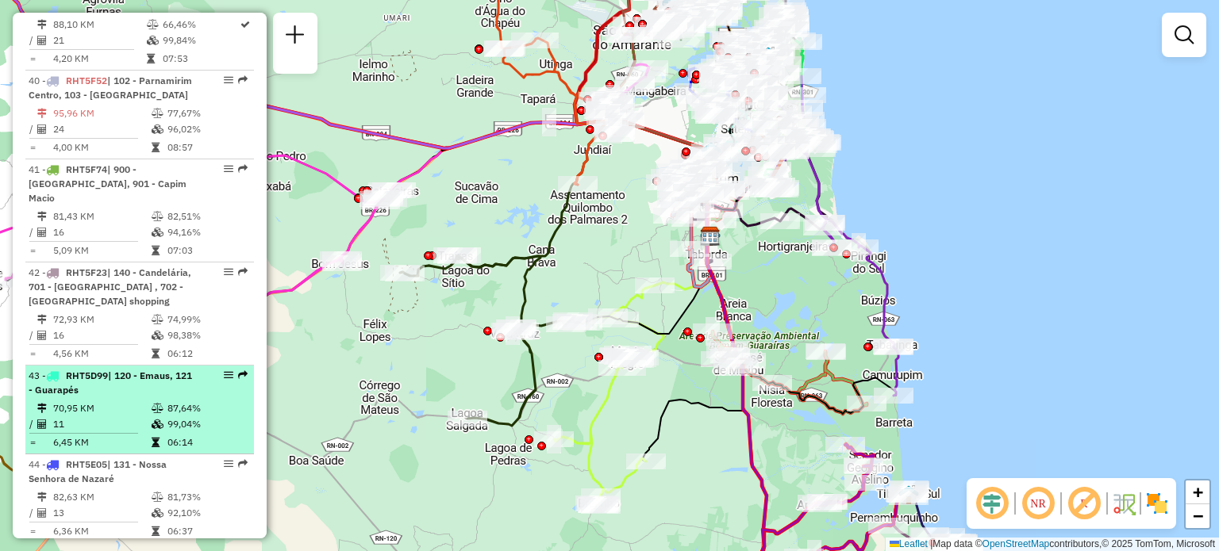
scroll to position [4126, 0]
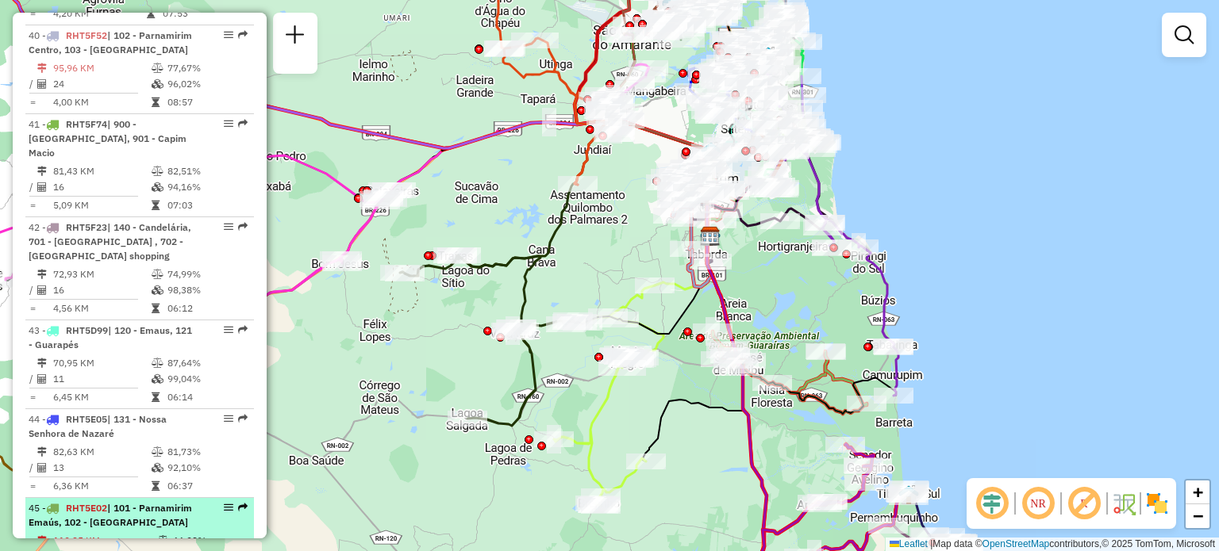
select select "**********"
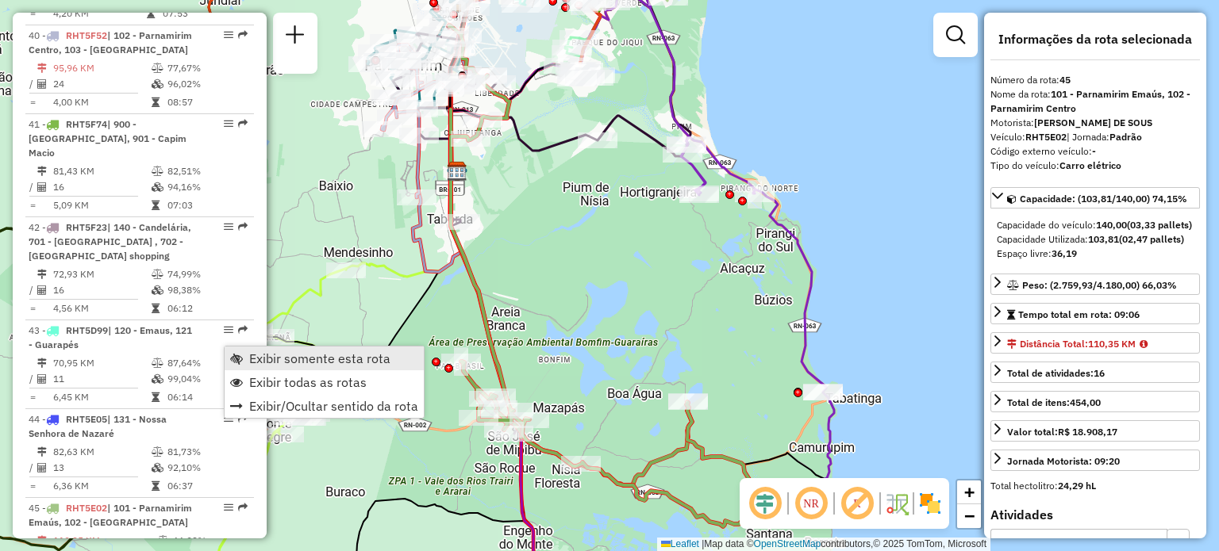
click at [278, 358] on span "Exibir somente esta rota" at bounding box center [319, 358] width 141 height 13
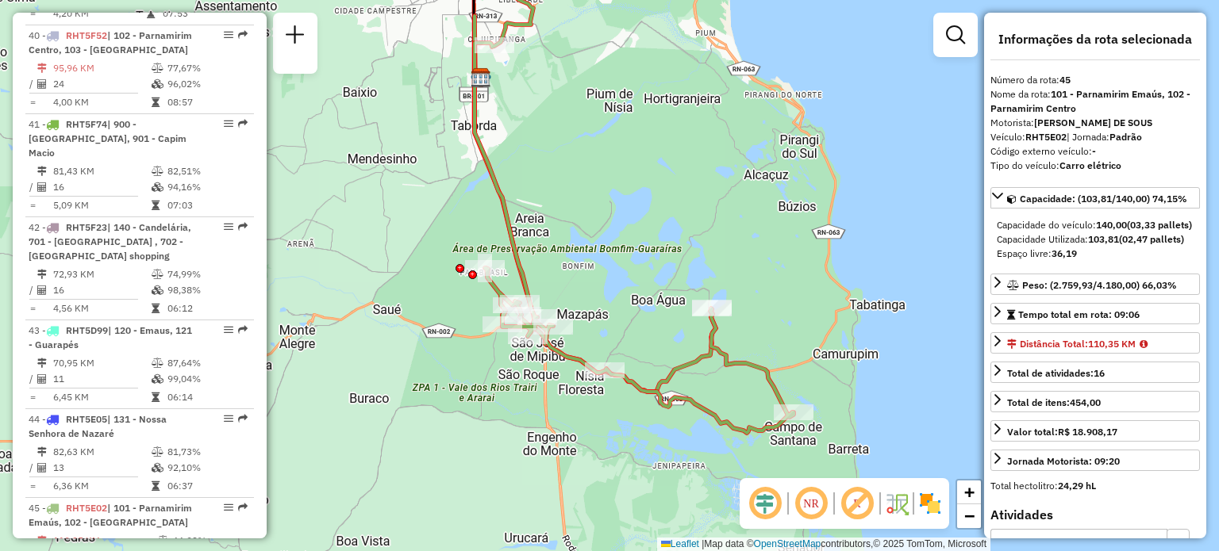
drag, startPoint x: 615, startPoint y: 284, endPoint x: 639, endPoint y: 200, distance: 87.4
click at [639, 200] on div "Janela de atendimento Grade de atendimento Capacidade Transportadoras Veículos …" at bounding box center [609, 275] width 1219 height 551
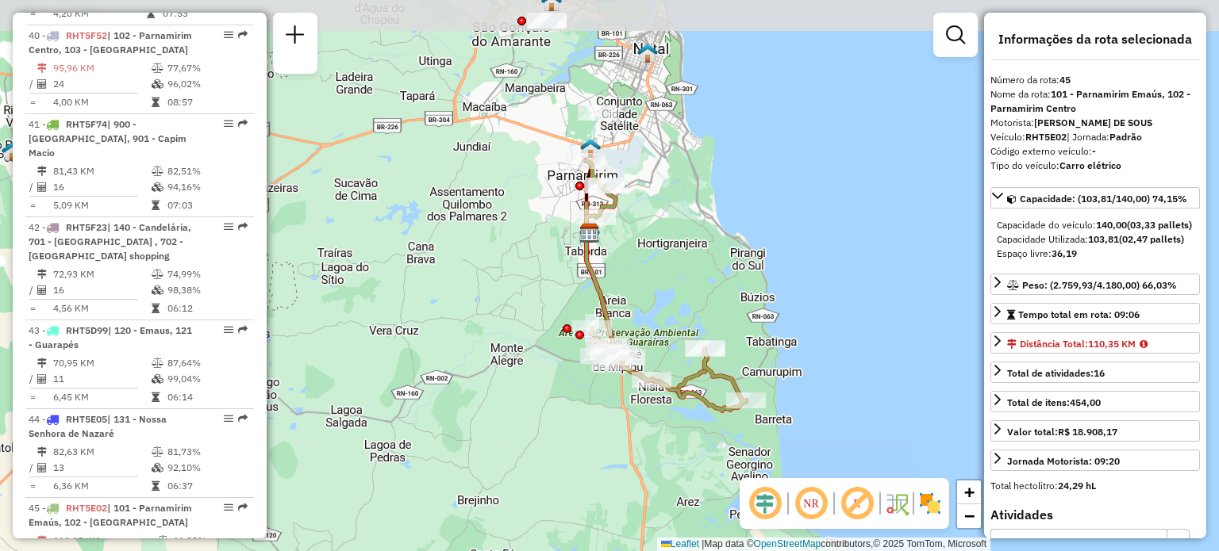
drag, startPoint x: 624, startPoint y: 225, endPoint x: 647, endPoint y: 281, distance: 60.9
click at [647, 281] on div "Janela de atendimento Grade de atendimento Capacidade Transportadoras Veículos …" at bounding box center [609, 275] width 1219 height 551
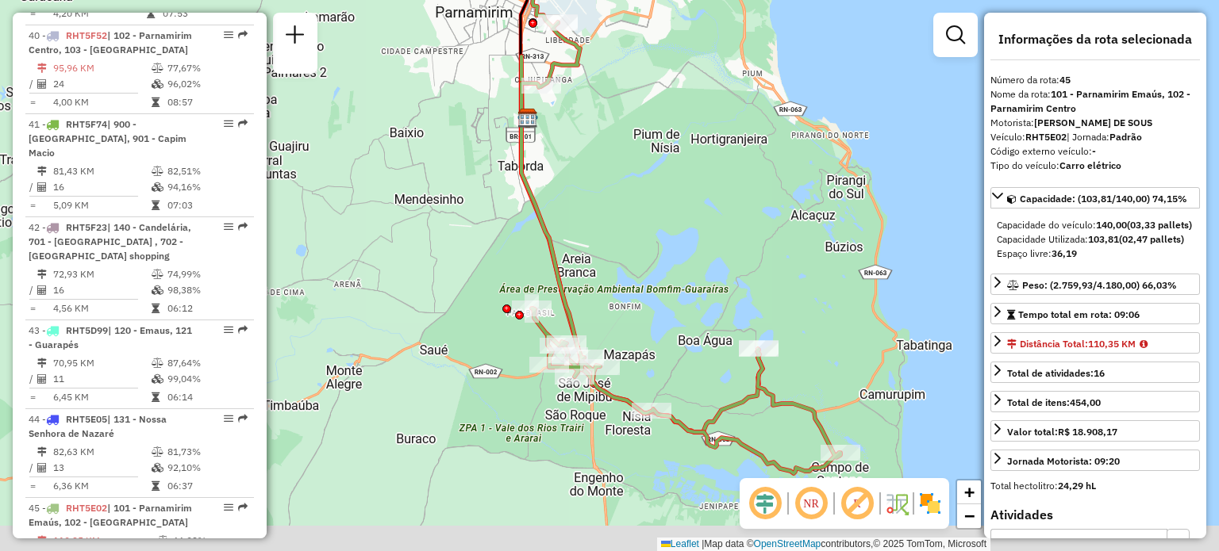
drag, startPoint x: 663, startPoint y: 320, endPoint x: 659, endPoint y: 249, distance: 70.8
click at [659, 250] on div "Janela de atendimento Grade de atendimento Capacidade Transportadoras Veículos …" at bounding box center [609, 275] width 1219 height 551
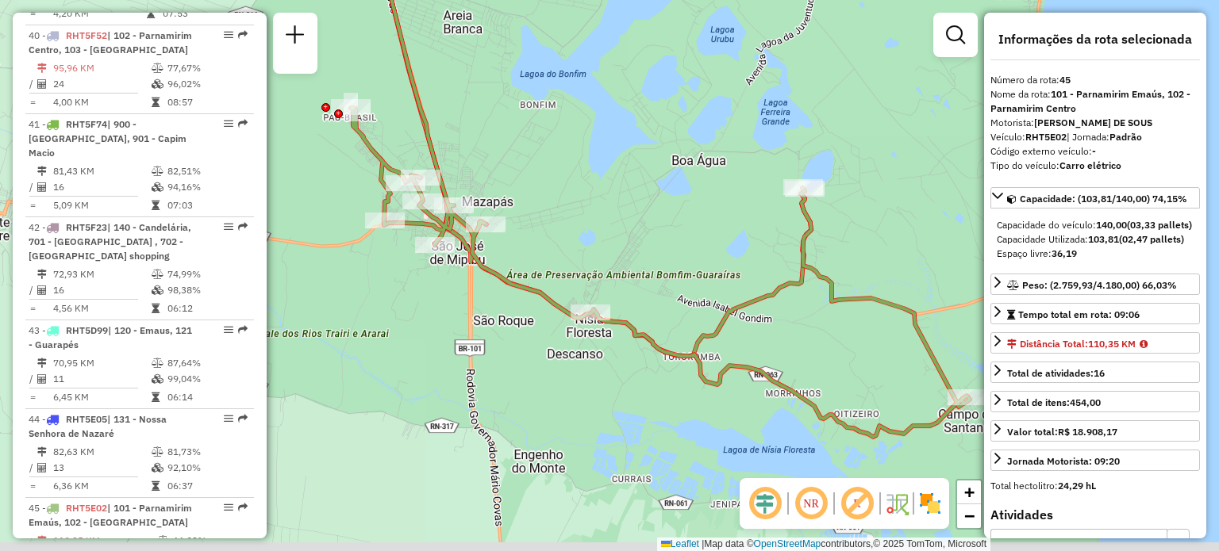
drag, startPoint x: 679, startPoint y: 333, endPoint x: 643, endPoint y: 234, distance: 105.7
click at [644, 234] on div "Janela de atendimento Grade de atendimento Capacidade Transportadoras Veículos …" at bounding box center [609, 275] width 1219 height 551
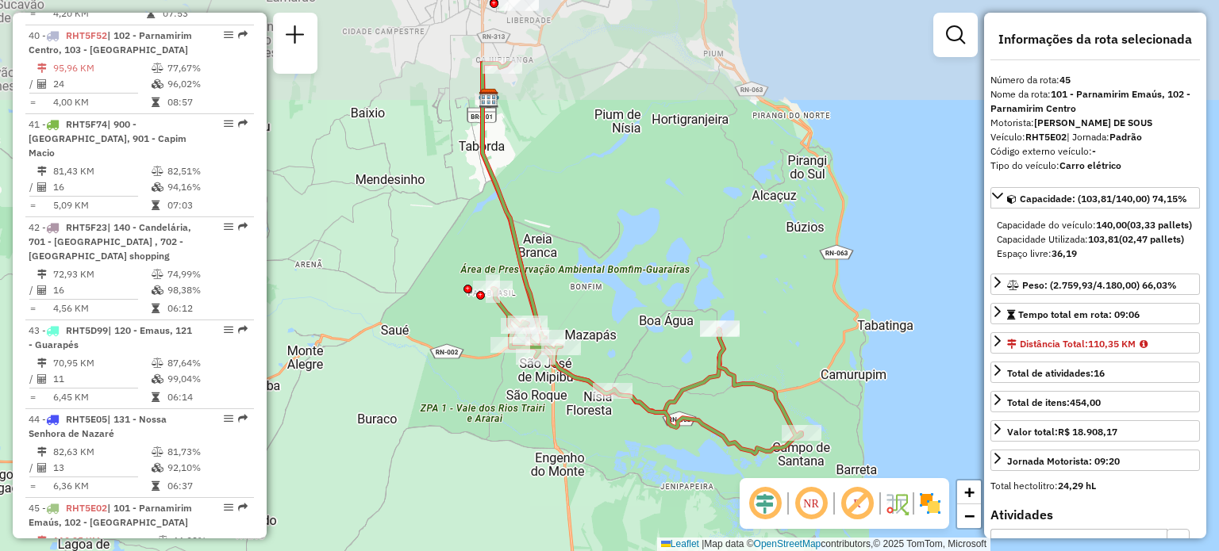
drag, startPoint x: 618, startPoint y: 140, endPoint x: 753, endPoint y: 332, distance: 234.0
click at [606, 211] on div "Janela de atendimento Grade de atendimento Capacidade Transportadoras Veículos …" at bounding box center [609, 275] width 1219 height 551
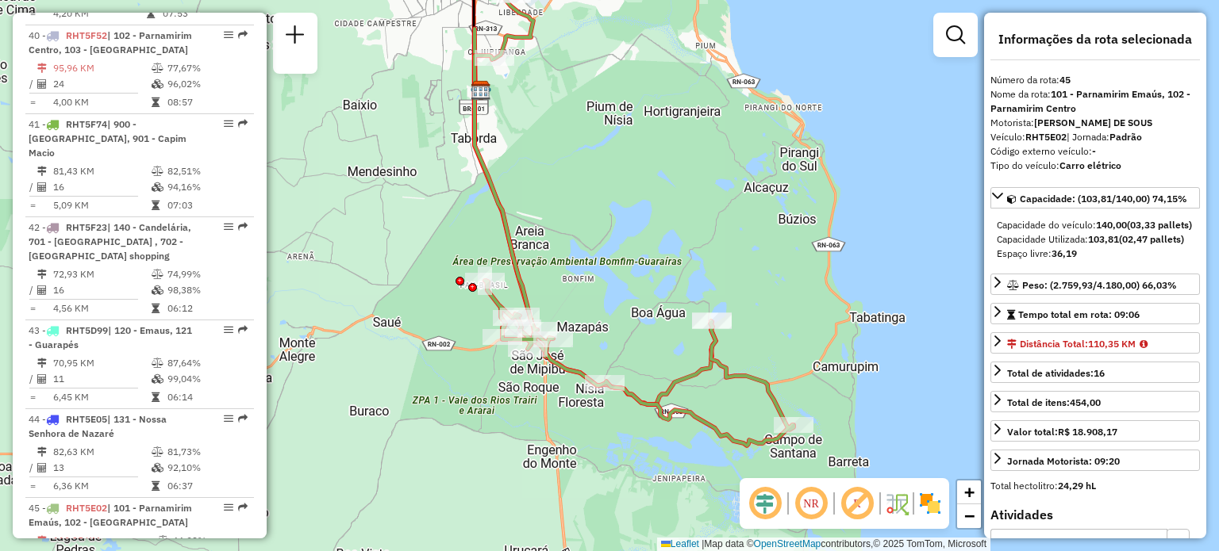
drag, startPoint x: 687, startPoint y: 282, endPoint x: 671, endPoint y: 275, distance: 18.1
click at [671, 268] on div "Janela de atendimento Grade de atendimento Capacidade Transportadoras Veículos …" at bounding box center [609, 275] width 1219 height 551
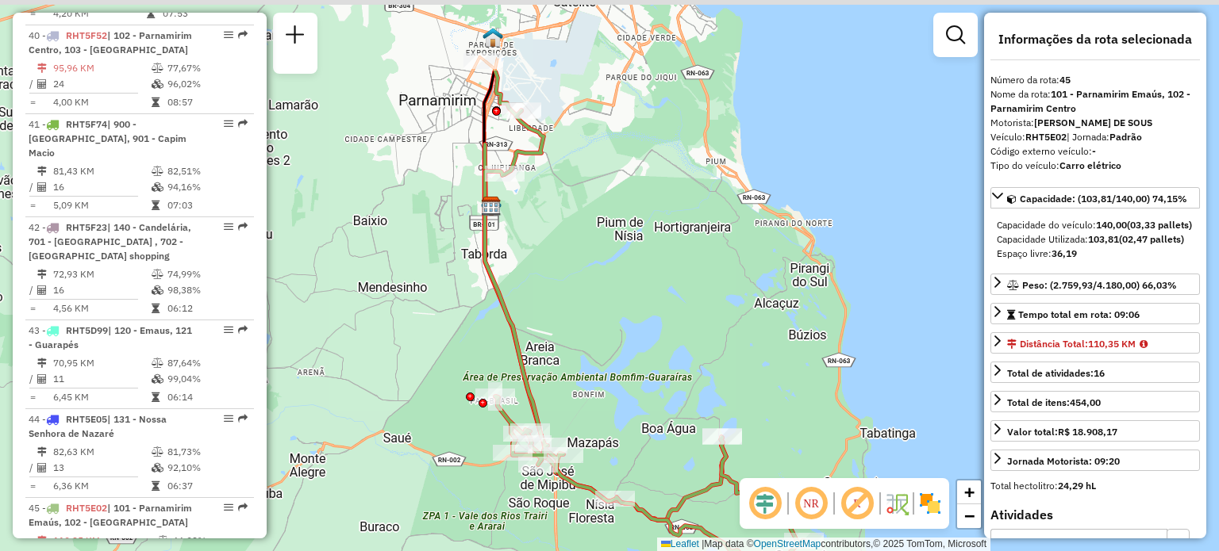
drag, startPoint x: 551, startPoint y: 134, endPoint x: 569, endPoint y: 250, distance: 117.2
click at [569, 250] on div "Janela de atendimento Grade de atendimento Capacidade Transportadoras Veículos …" at bounding box center [609, 275] width 1219 height 551
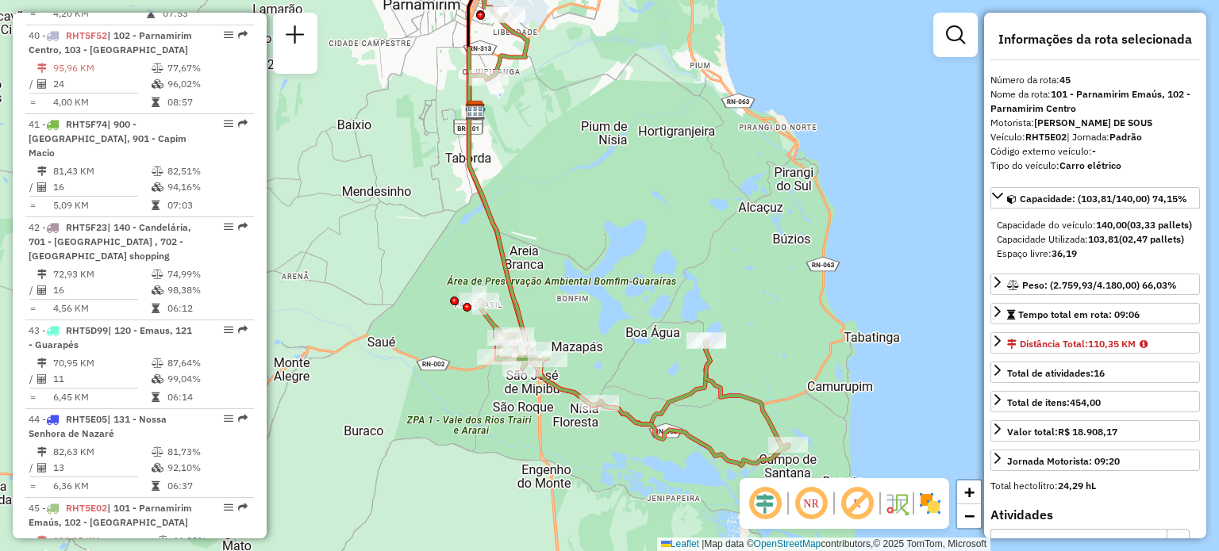
drag, startPoint x: 637, startPoint y: 274, endPoint x: 621, endPoint y: 159, distance: 116.1
click at [622, 160] on div "Janela de atendimento Grade de atendimento Capacidade Transportadoras Veículos …" at bounding box center [609, 275] width 1219 height 551
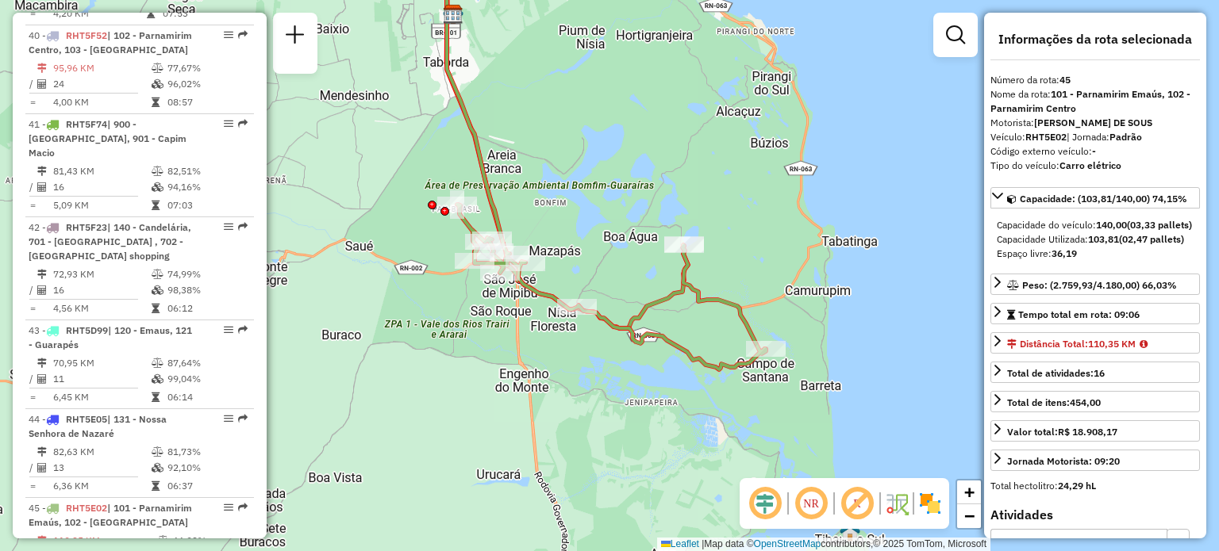
drag, startPoint x: 677, startPoint y: 445, endPoint x: 651, endPoint y: 432, distance: 29.5
click at [654, 432] on div "Janela de atendimento Grade de atendimento Capacidade Transportadoras Veículos …" at bounding box center [609, 275] width 1219 height 551
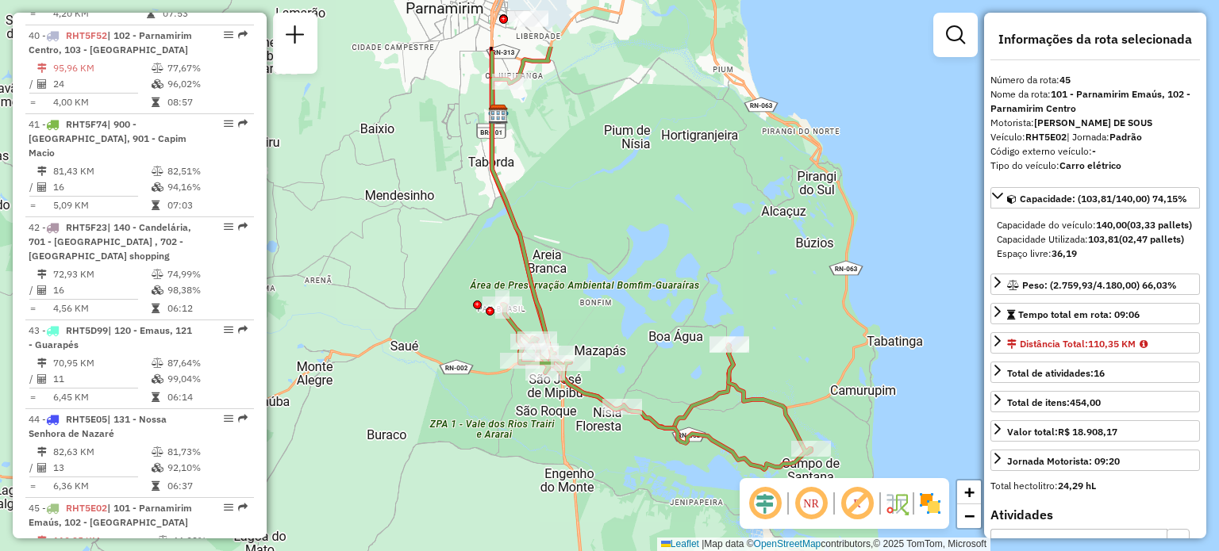
drag, startPoint x: 579, startPoint y: 194, endPoint x: 647, endPoint y: 309, distance: 134.5
click at [647, 309] on div "Janela de atendimento Grade de atendimento Capacidade Transportadoras Veículos …" at bounding box center [609, 275] width 1219 height 551
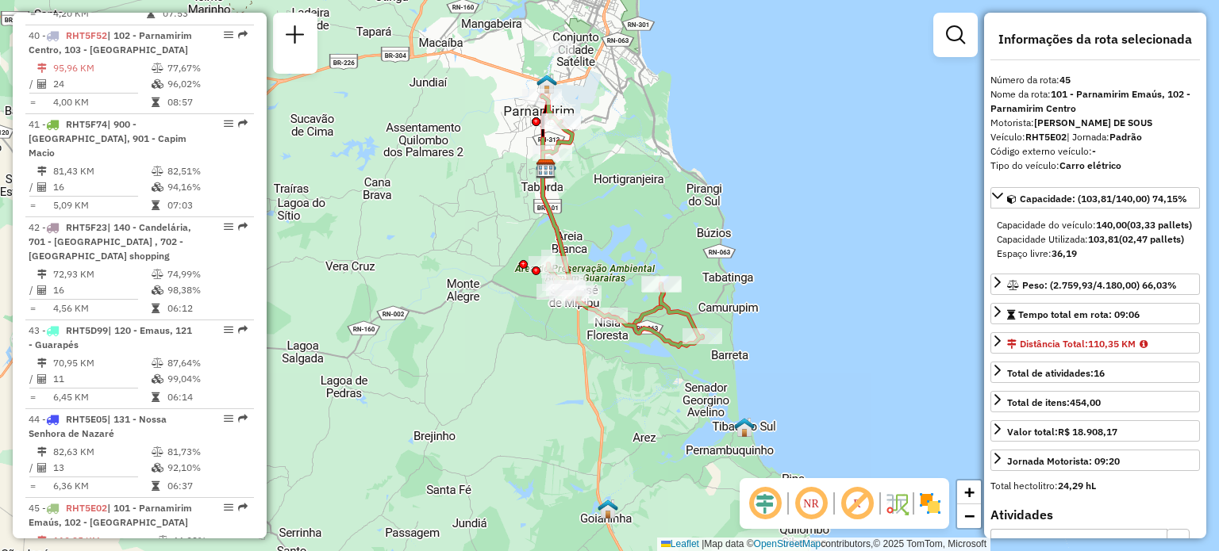
drag, startPoint x: 667, startPoint y: 275, endPoint x: 637, endPoint y: 248, distance: 39.9
click at [637, 248] on div "Janela de atendimento Grade de atendimento Capacidade Transportadoras Veículos …" at bounding box center [609, 275] width 1219 height 551
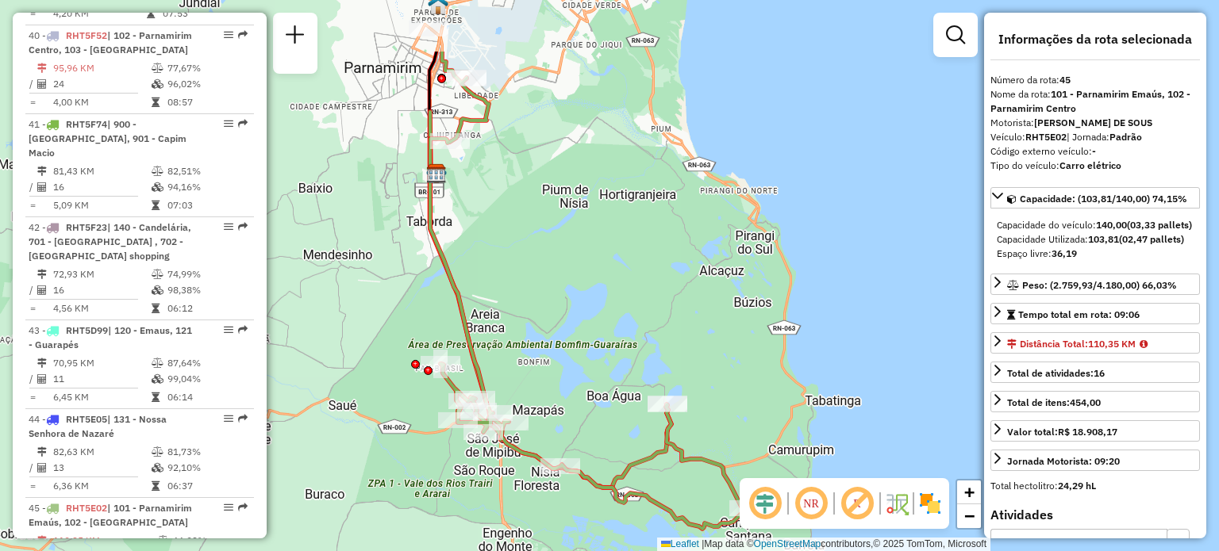
drag, startPoint x: 618, startPoint y: 194, endPoint x: 606, endPoint y: 301, distance: 107.0
click at [606, 301] on div "Janela de atendimento Grade de atendimento Capacidade Transportadoras Veículos …" at bounding box center [609, 275] width 1219 height 551
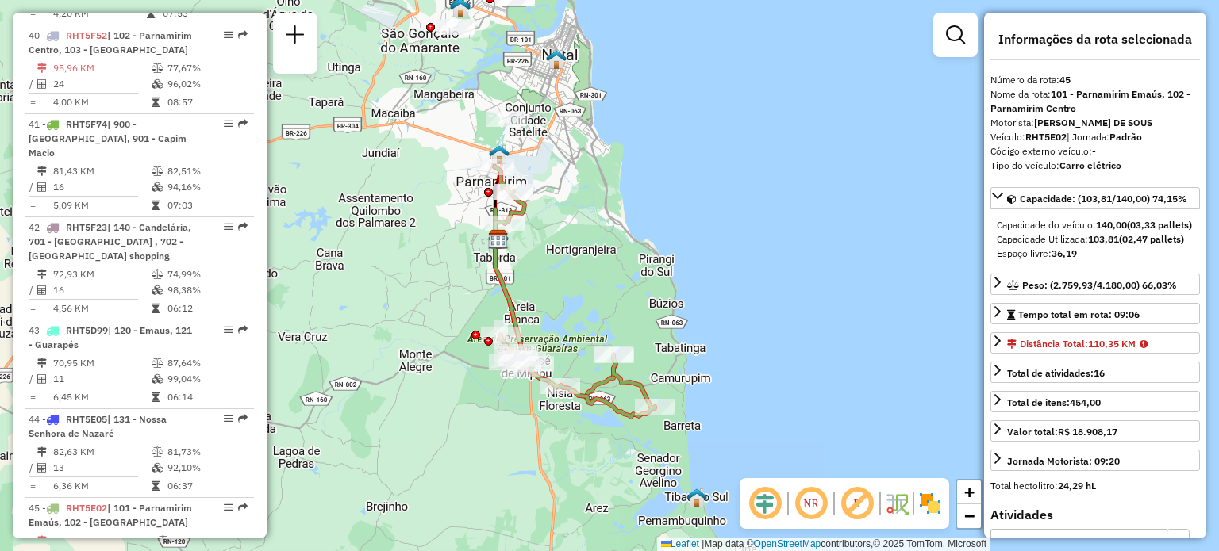
drag, startPoint x: 651, startPoint y: 295, endPoint x: 624, endPoint y: 304, distance: 28.4
click at [624, 304] on div "Janela de atendimento Grade de atendimento Capacidade Transportadoras Veículos …" at bounding box center [609, 275] width 1219 height 551
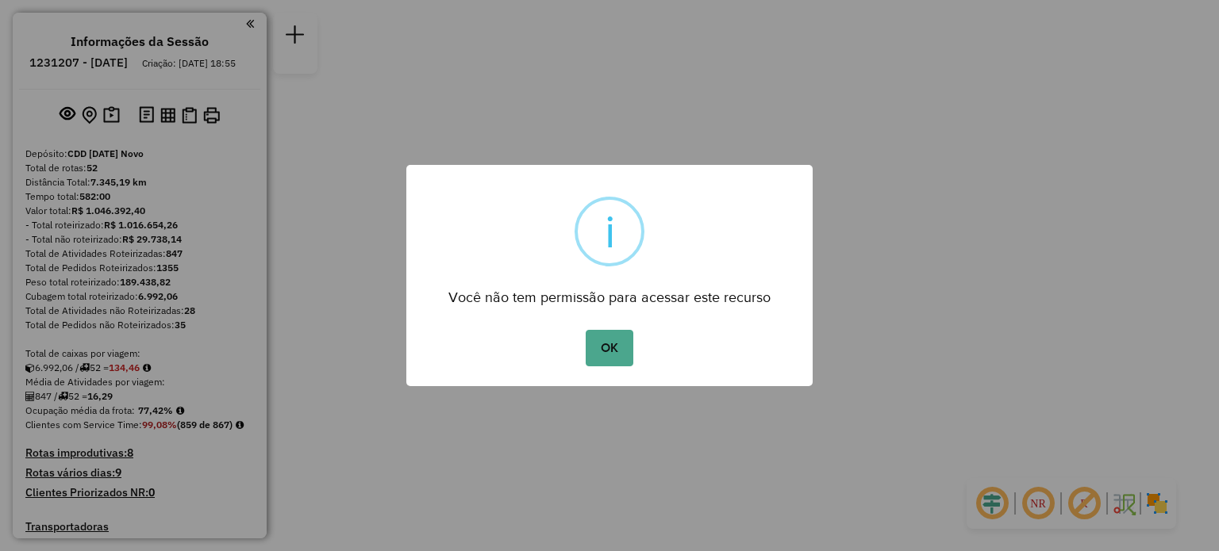
drag, startPoint x: 594, startPoint y: 348, endPoint x: 607, endPoint y: 338, distance: 17.0
click at [594, 349] on button "OK" at bounding box center [609, 348] width 47 height 37
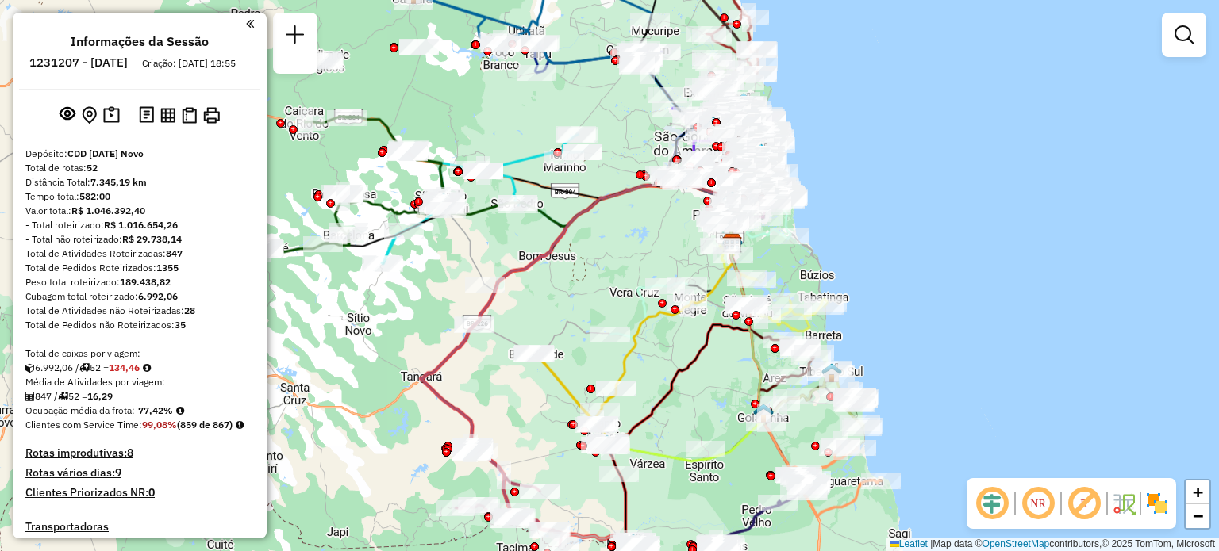
drag, startPoint x: 429, startPoint y: 344, endPoint x: 552, endPoint y: 312, distance: 127.2
click at [552, 312] on div "Janela de atendimento Grade de atendimento Capacidade Transportadoras Veículos …" at bounding box center [609, 275] width 1219 height 551
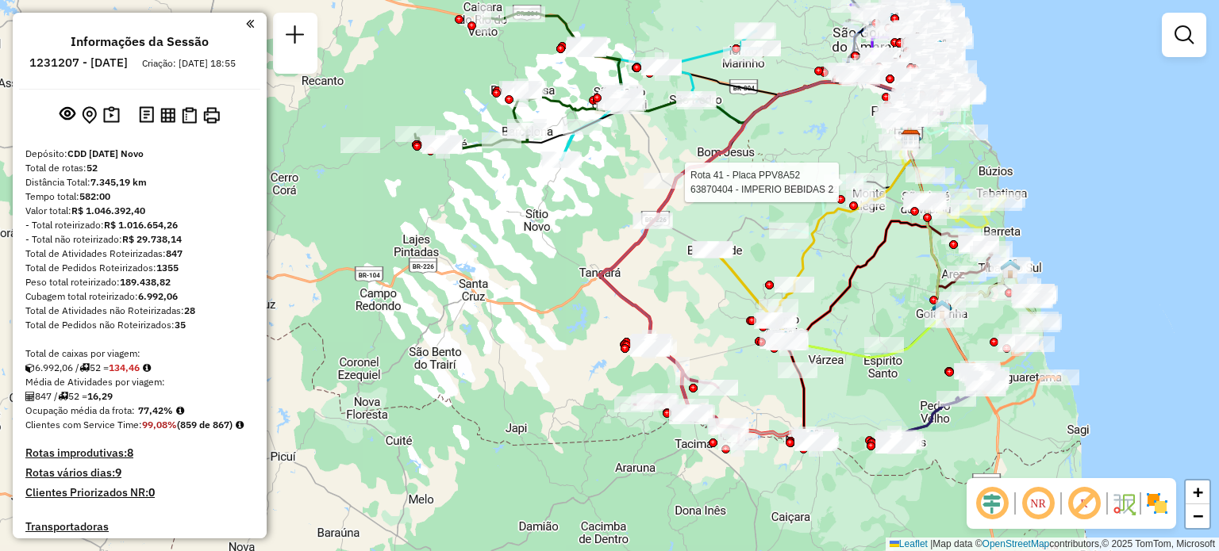
drag, startPoint x: 407, startPoint y: 329, endPoint x: 586, endPoint y: 226, distance: 206.2
click at [586, 226] on div "Rota 41 - Placa PPV8A52 63870404 - IMPERIO BEBIDAS 2 Janela de atendimento Grad…" at bounding box center [609, 275] width 1219 height 551
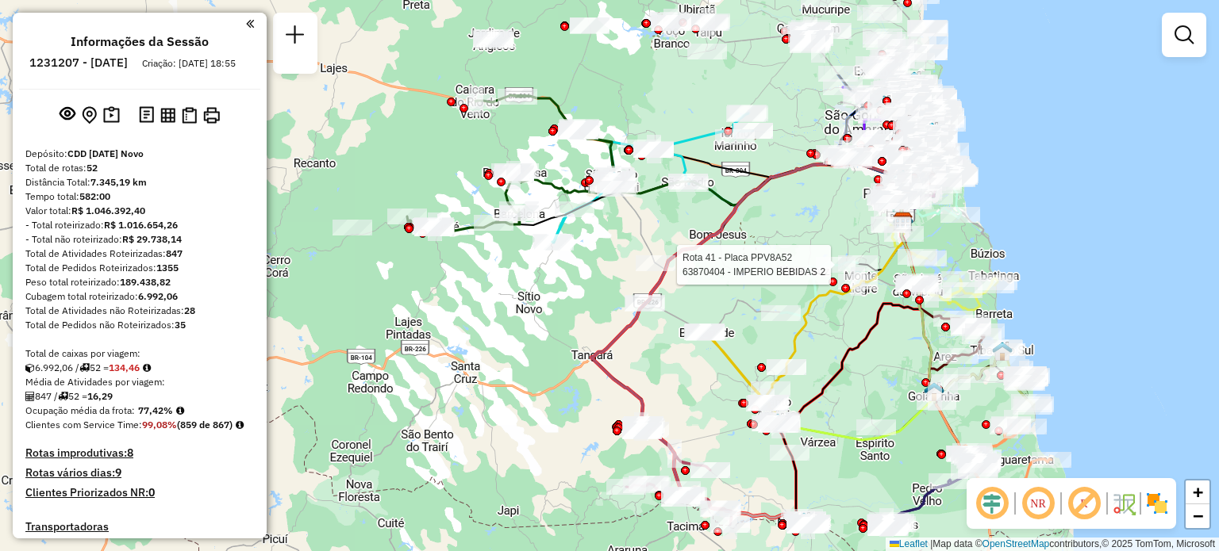
drag, startPoint x: 768, startPoint y: 248, endPoint x: 686, endPoint y: 378, distance: 154.1
click at [686, 378] on div "Rota 41 - Placa PPV8A52 63870404 - IMPERIO BEBIDAS 2 Janela de atendimento Grad…" at bounding box center [609, 275] width 1219 height 551
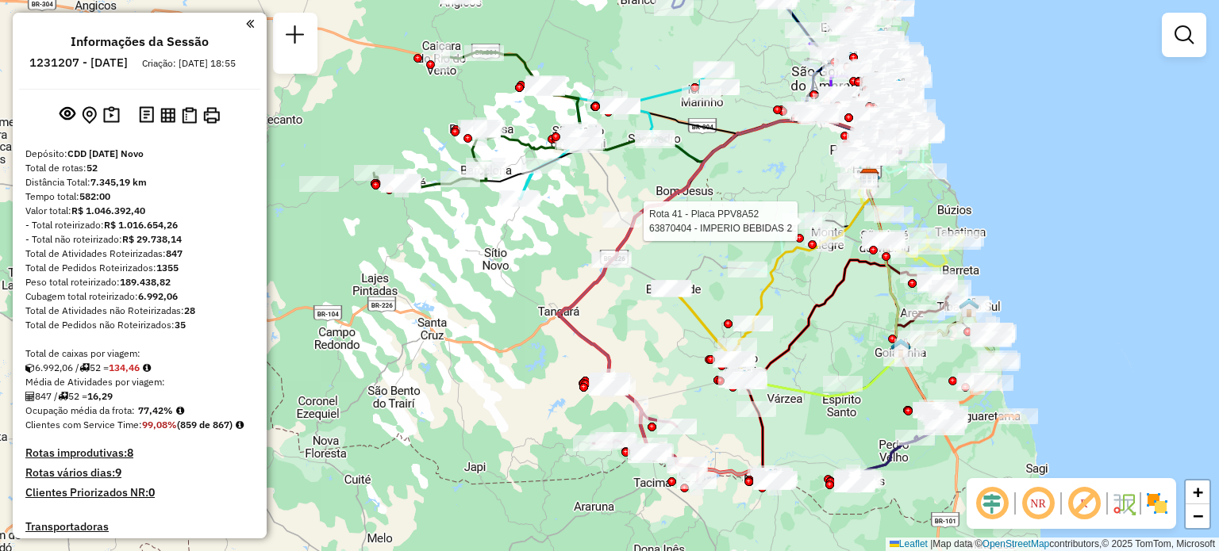
drag, startPoint x: 719, startPoint y: 405, endPoint x: 686, endPoint y: 362, distance: 54.9
click at [686, 362] on div "Rota 41 - Placa PPV8A52 63870404 - IMPERIO BEBIDAS 2 Janela de atendimento Grad…" at bounding box center [609, 275] width 1219 height 551
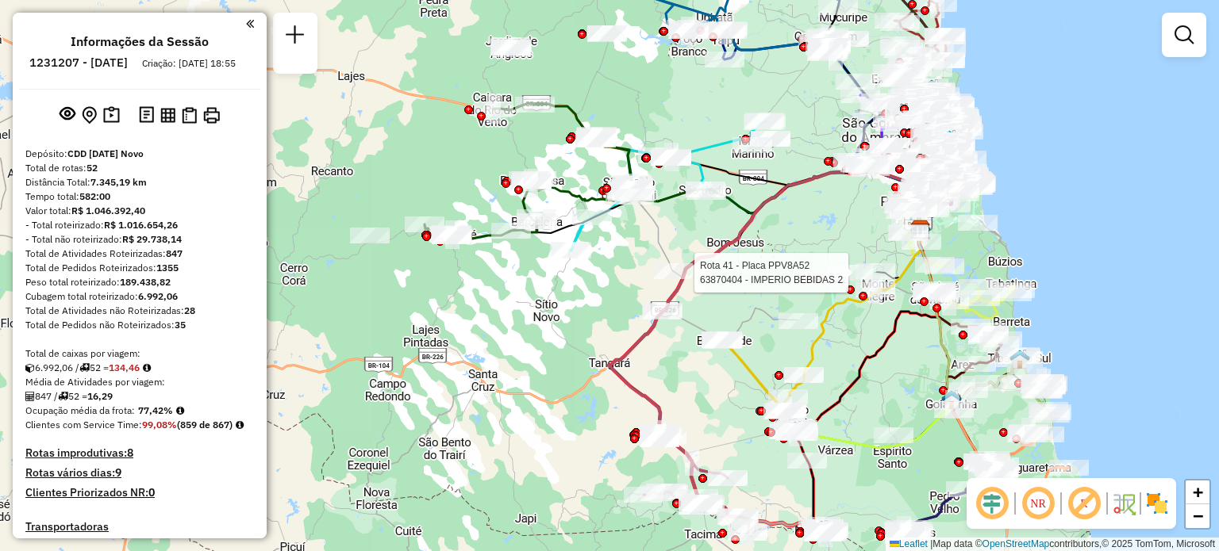
drag, startPoint x: 476, startPoint y: 328, endPoint x: 540, endPoint y: 382, distance: 84.4
click at [549, 382] on div "Rota 41 - Placa PPV8A52 63870404 - IMPERIO BEBIDAS 2 Janela de atendimento Grad…" at bounding box center [609, 275] width 1219 height 551
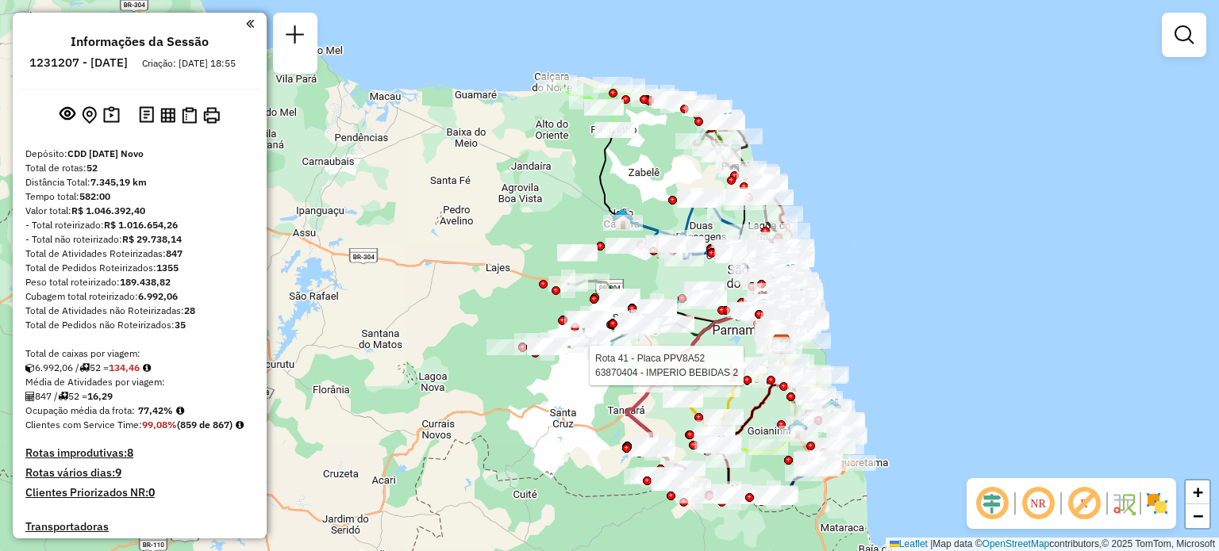
drag, startPoint x: 548, startPoint y: 409, endPoint x: 559, endPoint y: 489, distance: 80.9
click at [559, 489] on div "Rota 41 - Placa PPV8A52 63870404 - IMPERIO BEBIDAS 2 Janela de atendimento Grad…" at bounding box center [609, 275] width 1219 height 551
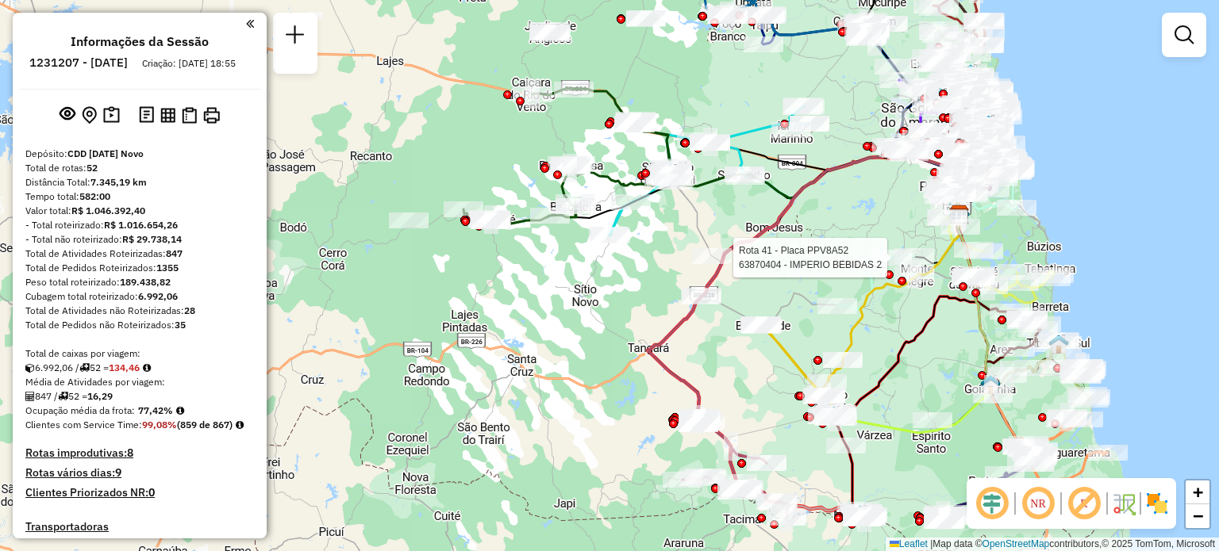
drag, startPoint x: 663, startPoint y: 391, endPoint x: 605, endPoint y: 375, distance: 60.8
click at [606, 376] on div "Rota 41 - Placa PPV8A52 63870404 - IMPERIO BEBIDAS 2 Janela de atendimento Grad…" at bounding box center [609, 275] width 1219 height 551
